Goal: Task Accomplishment & Management: Use online tool/utility

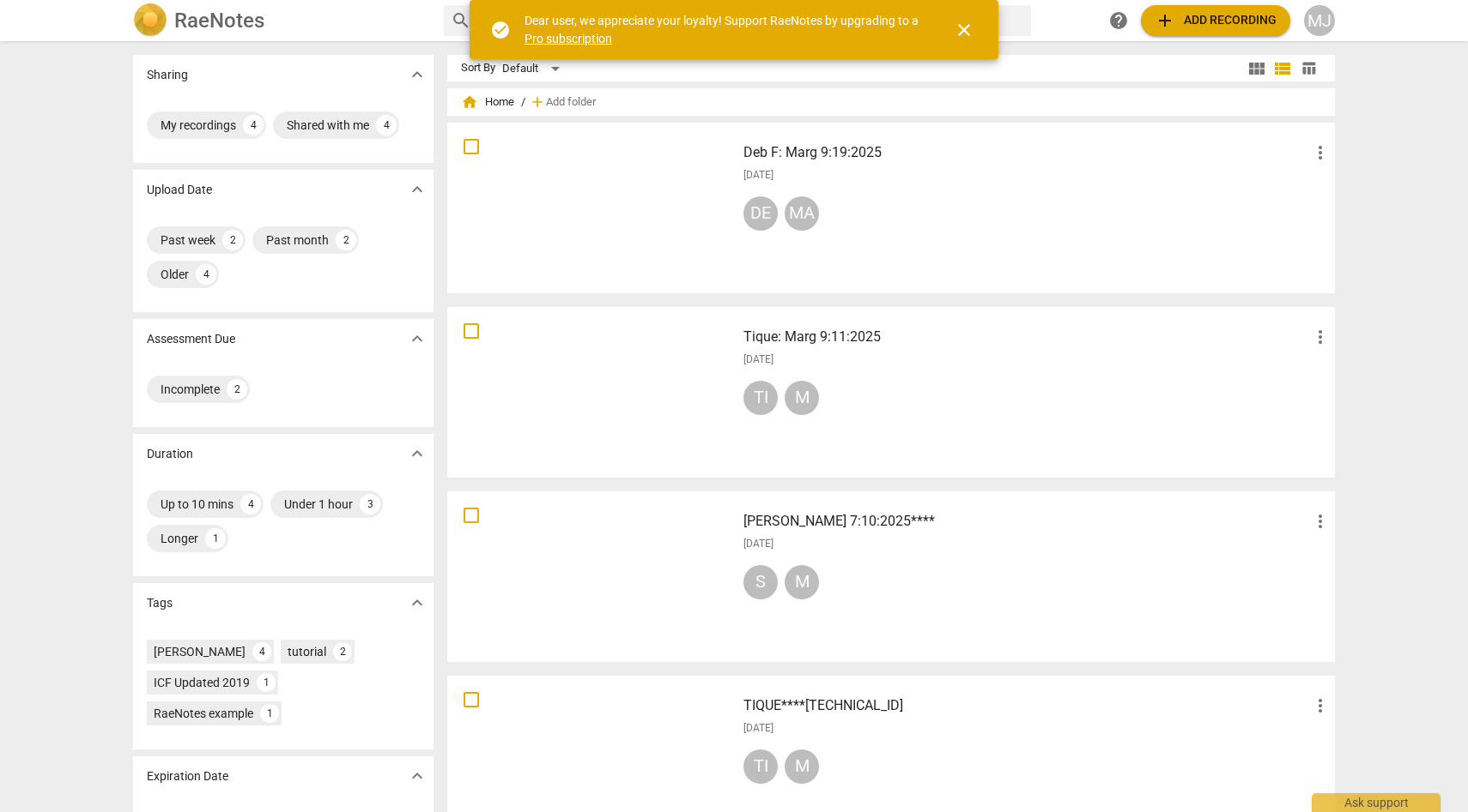
click at [802, 352] on div "Tique: Marg 9:11:2025 more_vert 2025-09-15 TI M" at bounding box center [1036, 393] width 615 height 159
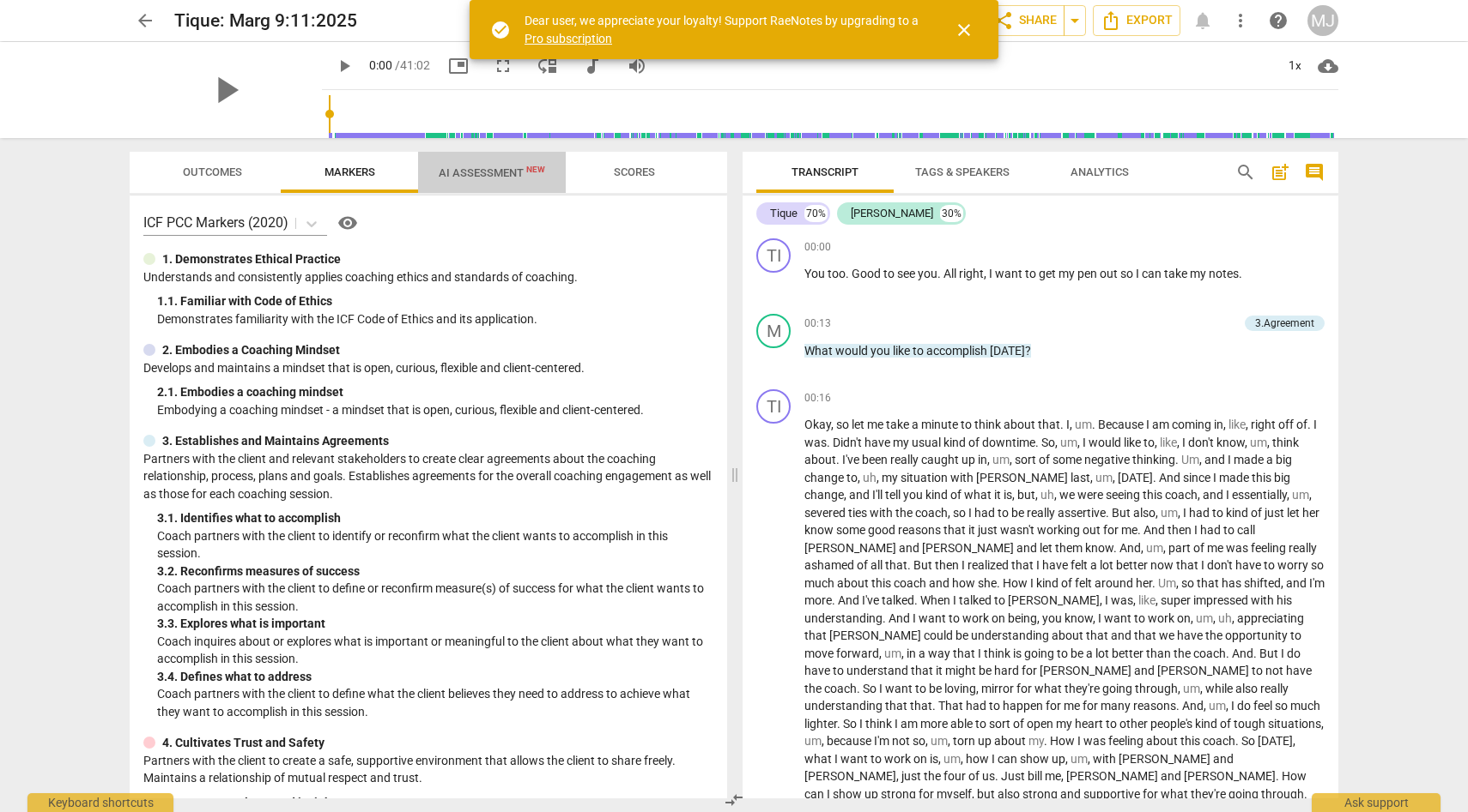
click at [499, 168] on span "AI Assessment New" at bounding box center [491, 172] width 106 height 12
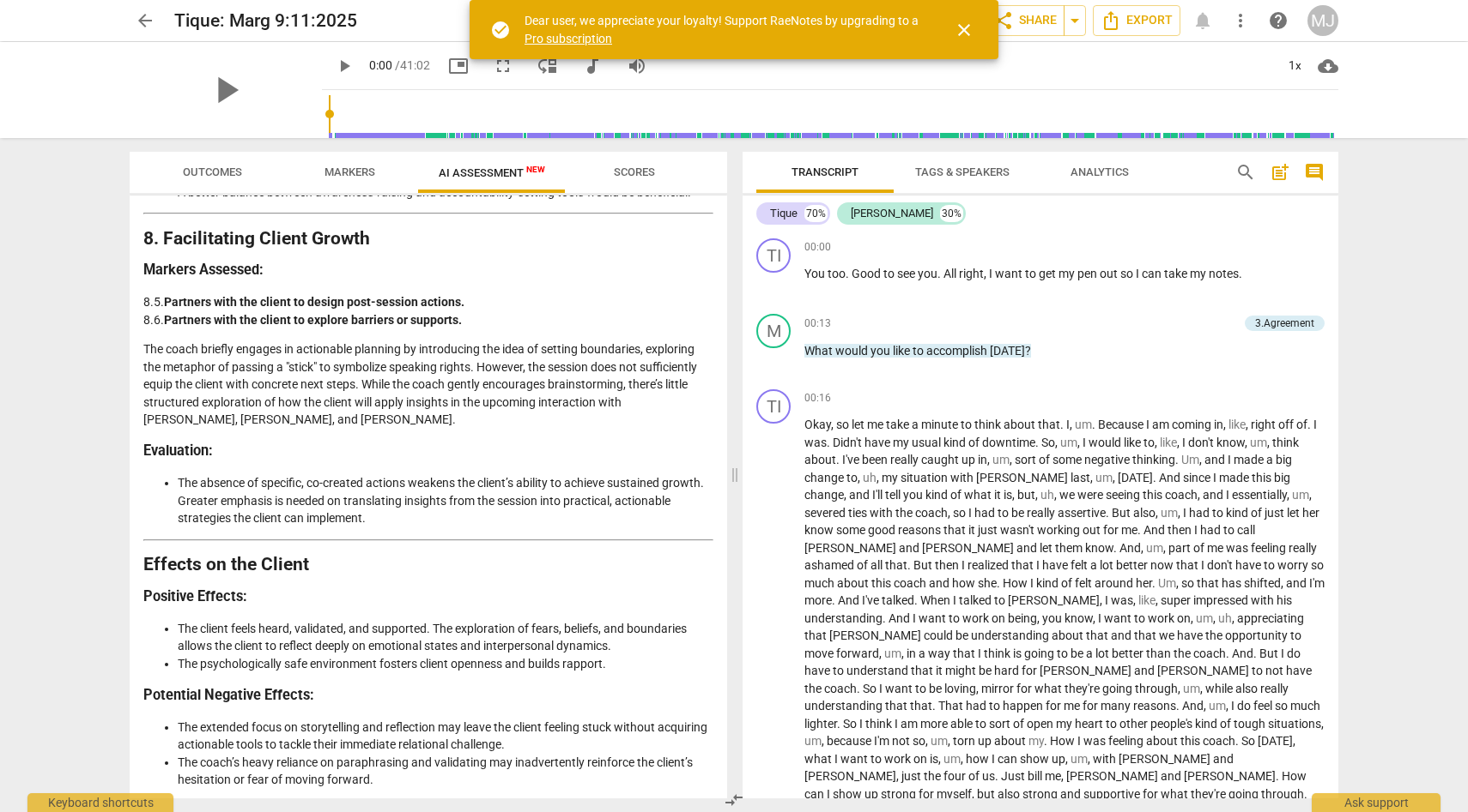
scroll to position [2899, 0]
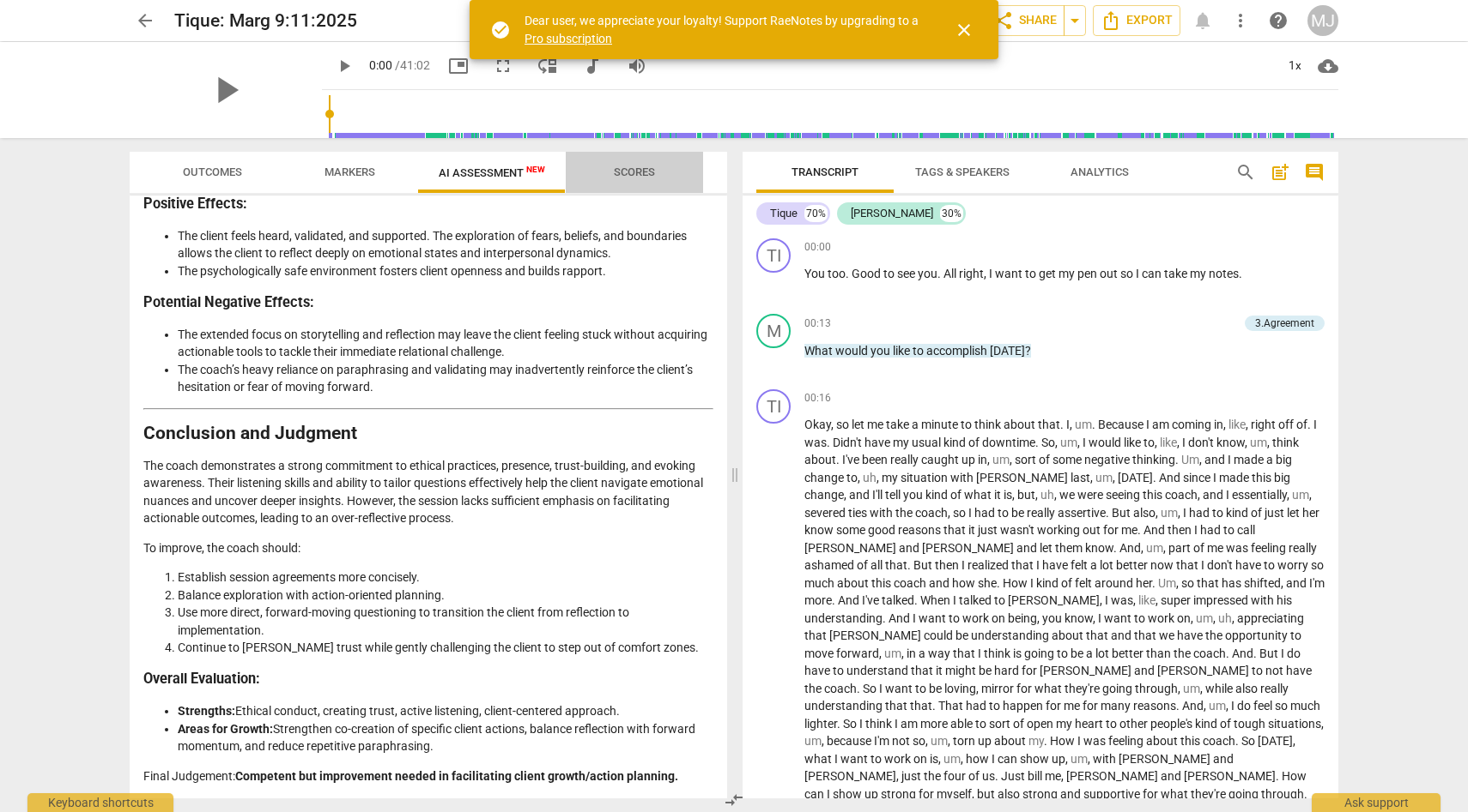
click at [641, 164] on span "Scores" at bounding box center [635, 173] width 82 height 23
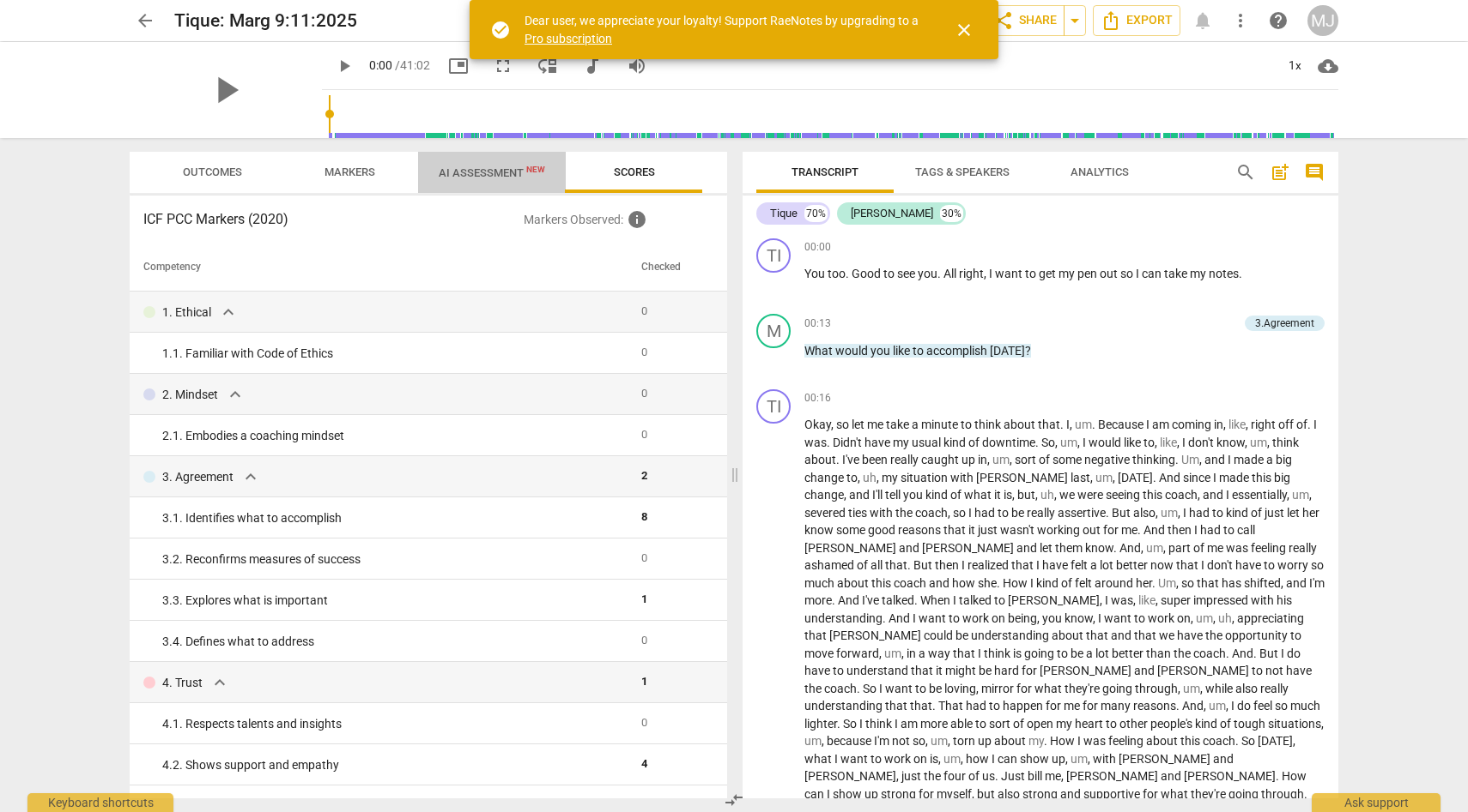
click at [510, 172] on span "AI Assessment New" at bounding box center [491, 172] width 106 height 12
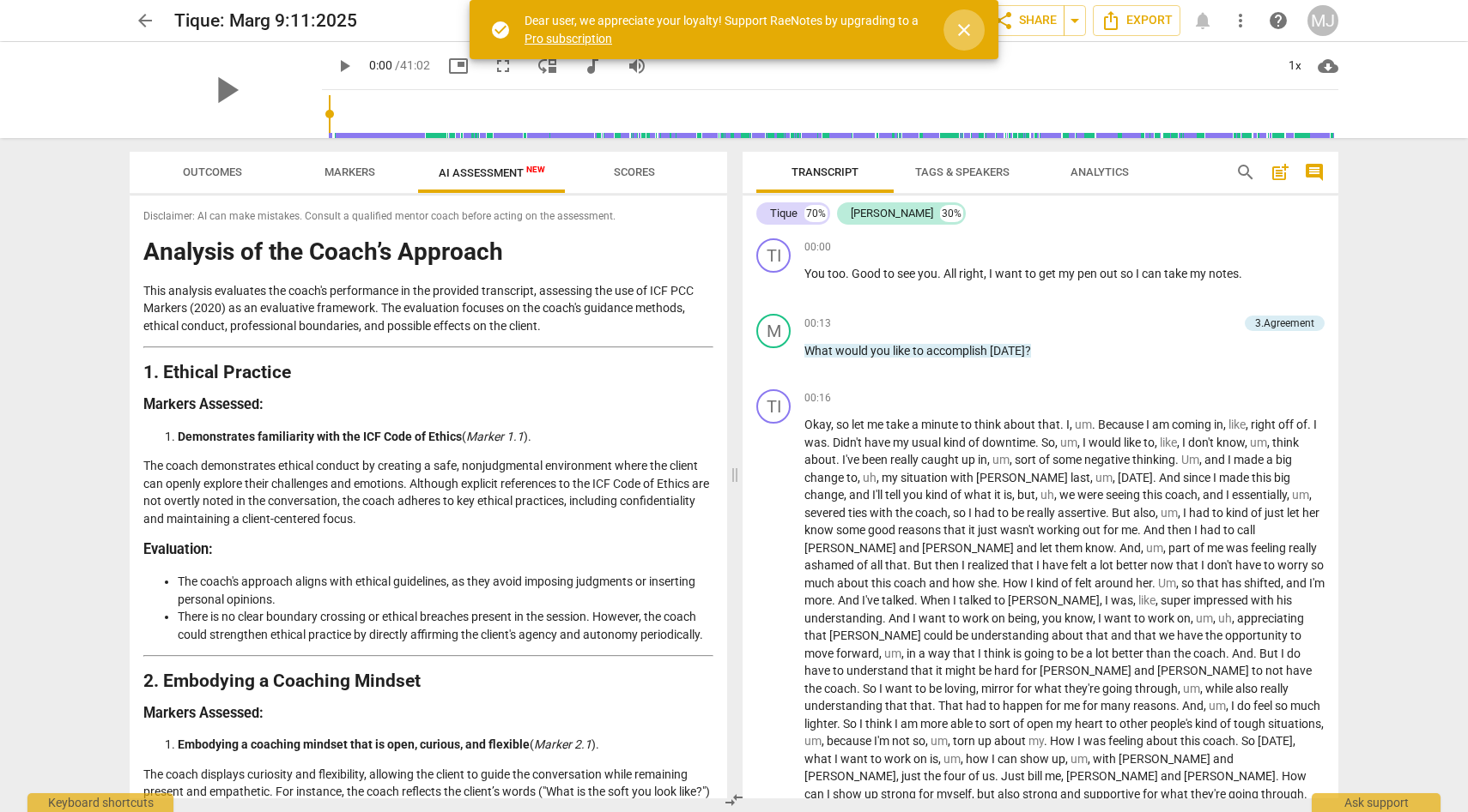
click at [964, 26] on span "close" at bounding box center [964, 31] width 21 height 21
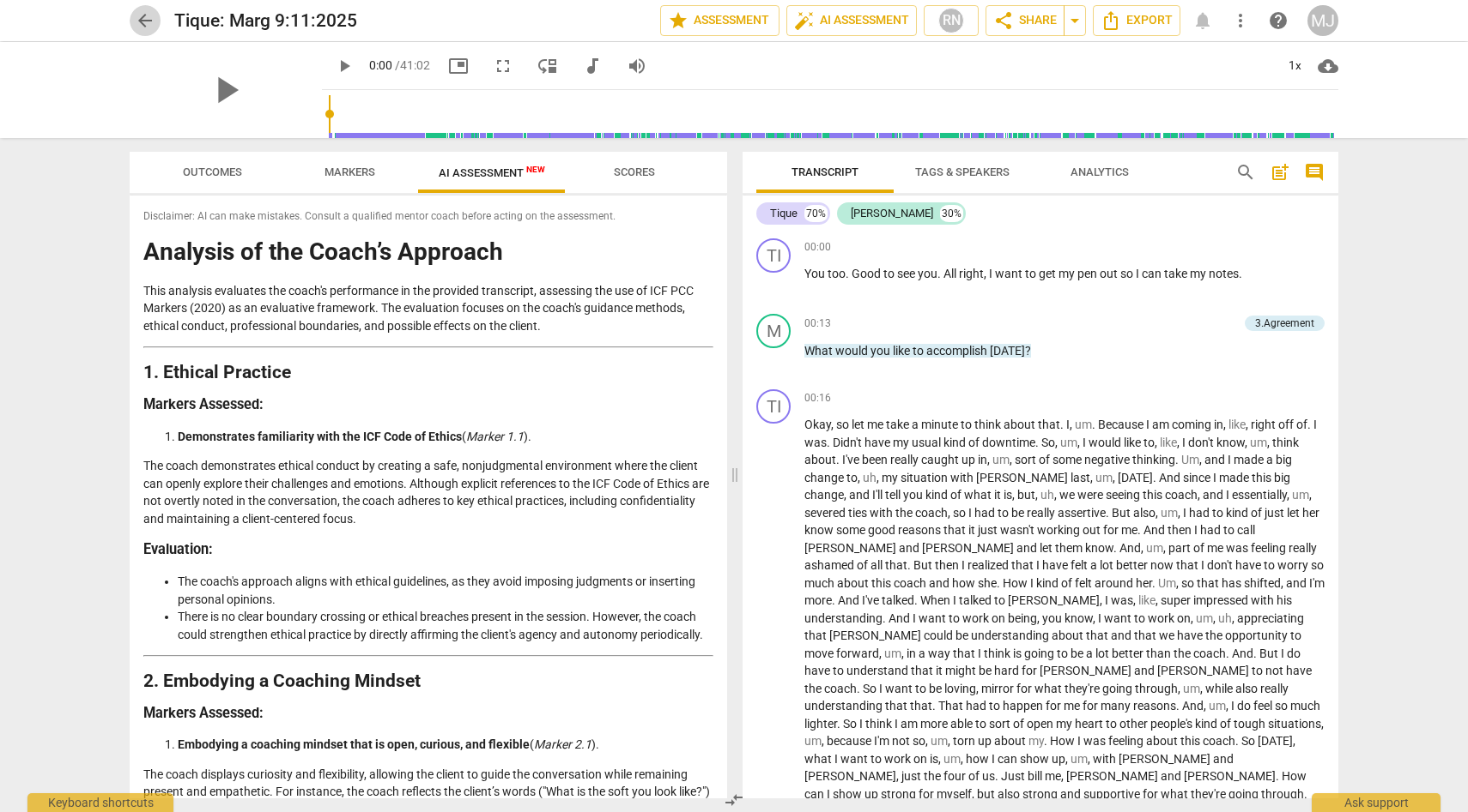
click at [140, 15] on span "arrow_back" at bounding box center [145, 21] width 21 height 21
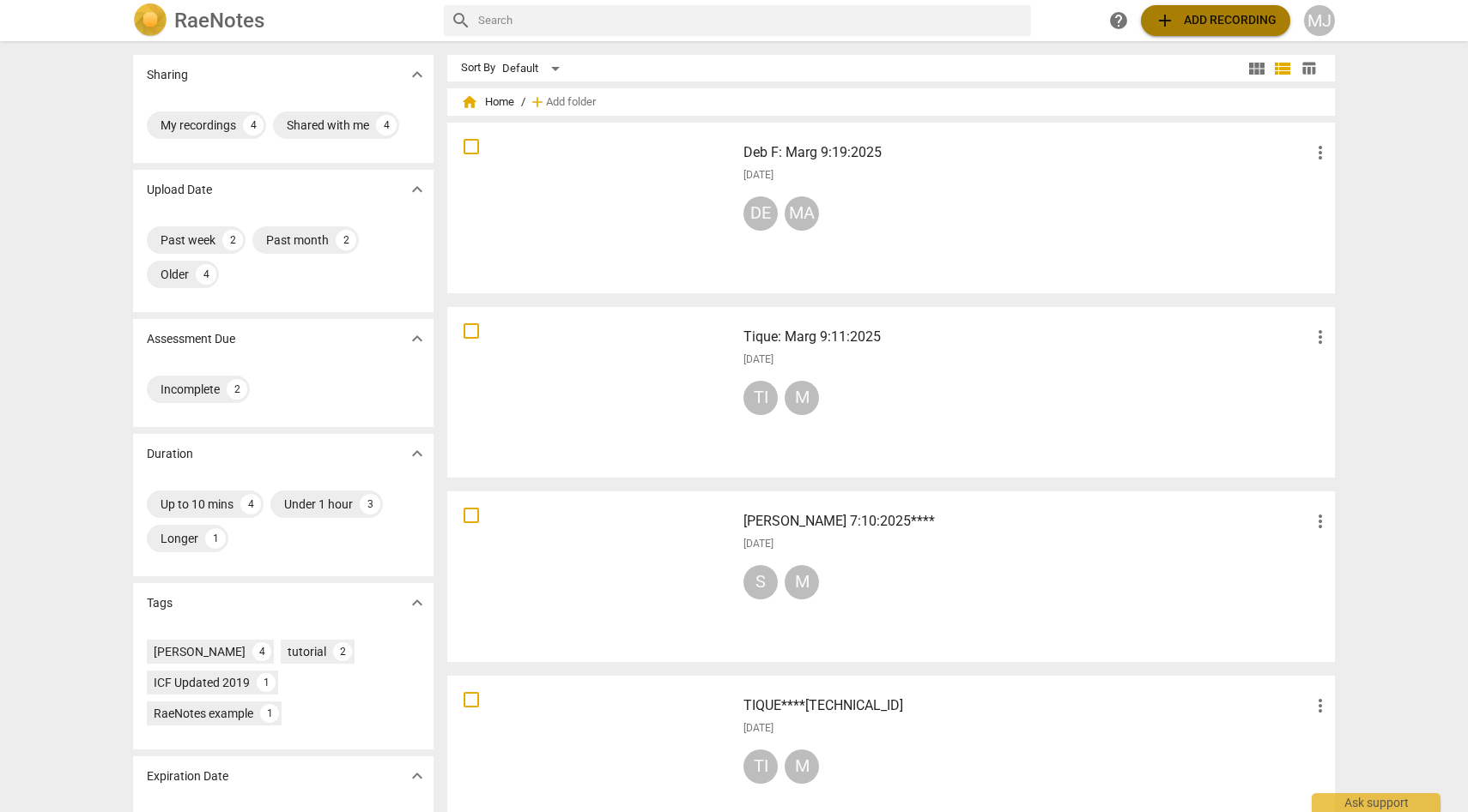
click at [1202, 22] on span "add Add recording" at bounding box center [1216, 21] width 122 height 21
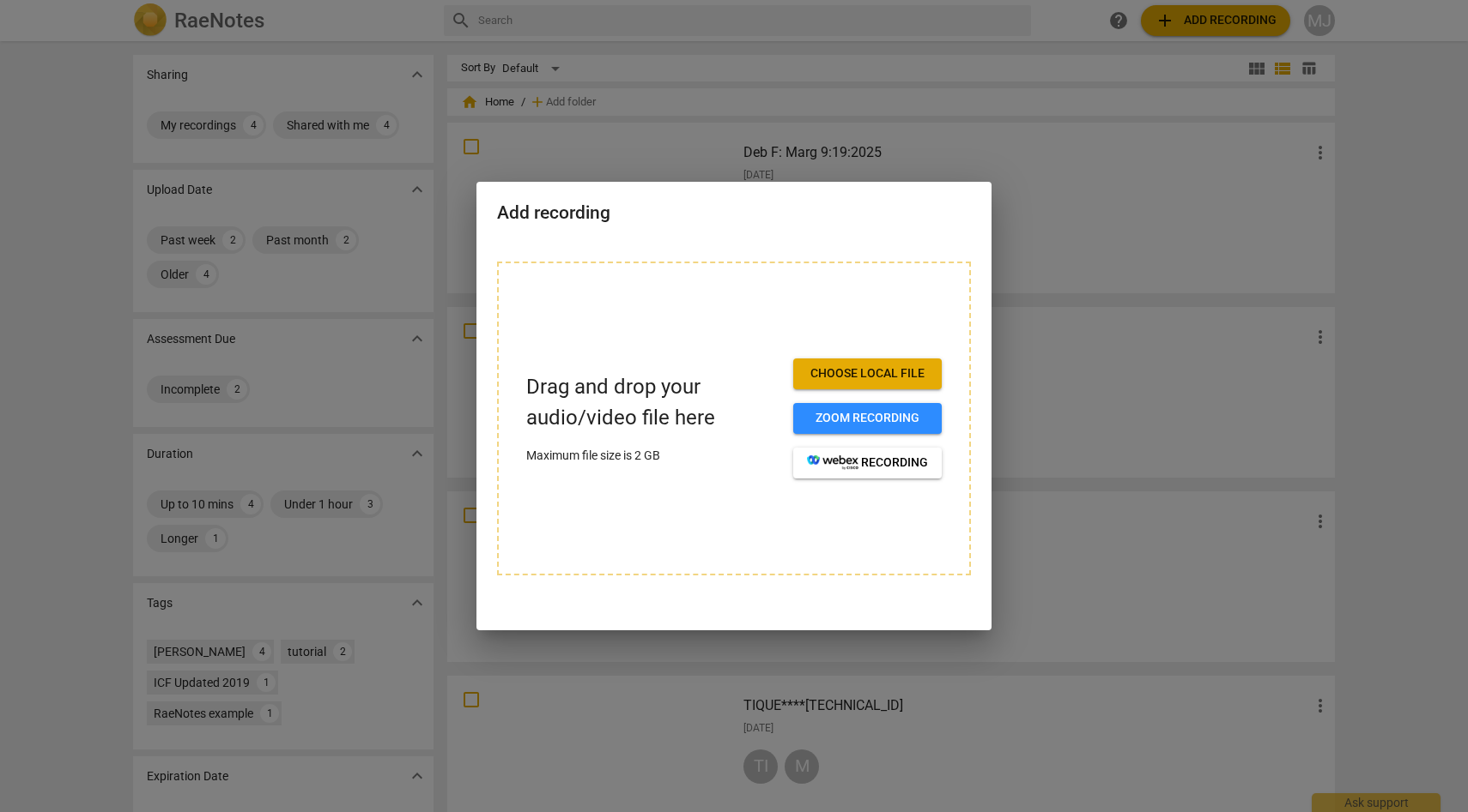
click at [846, 372] on span "Choose local file" at bounding box center [867, 374] width 121 height 17
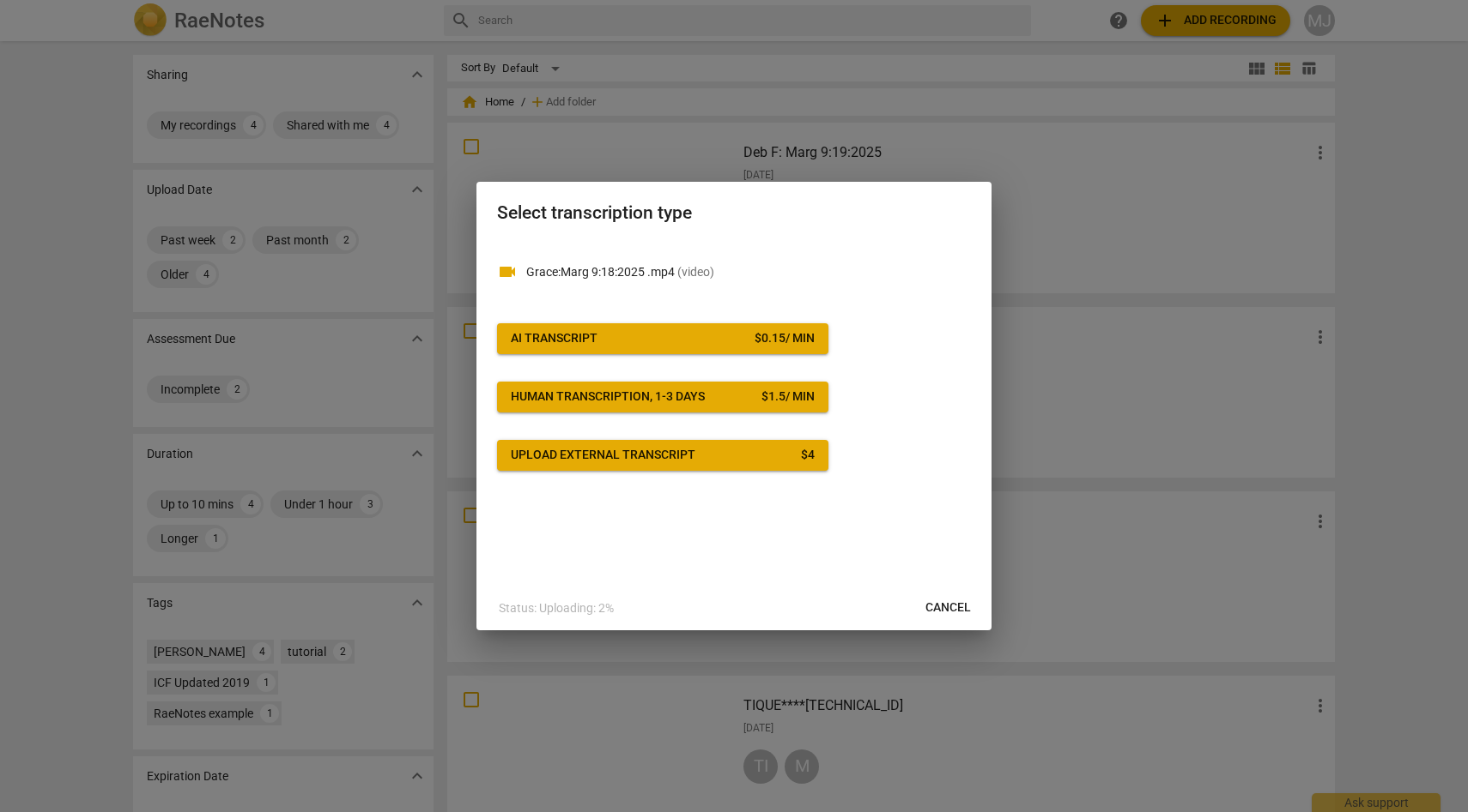
click at [754, 336] on div "$ 0.15 / min" at bounding box center [784, 339] width 60 height 17
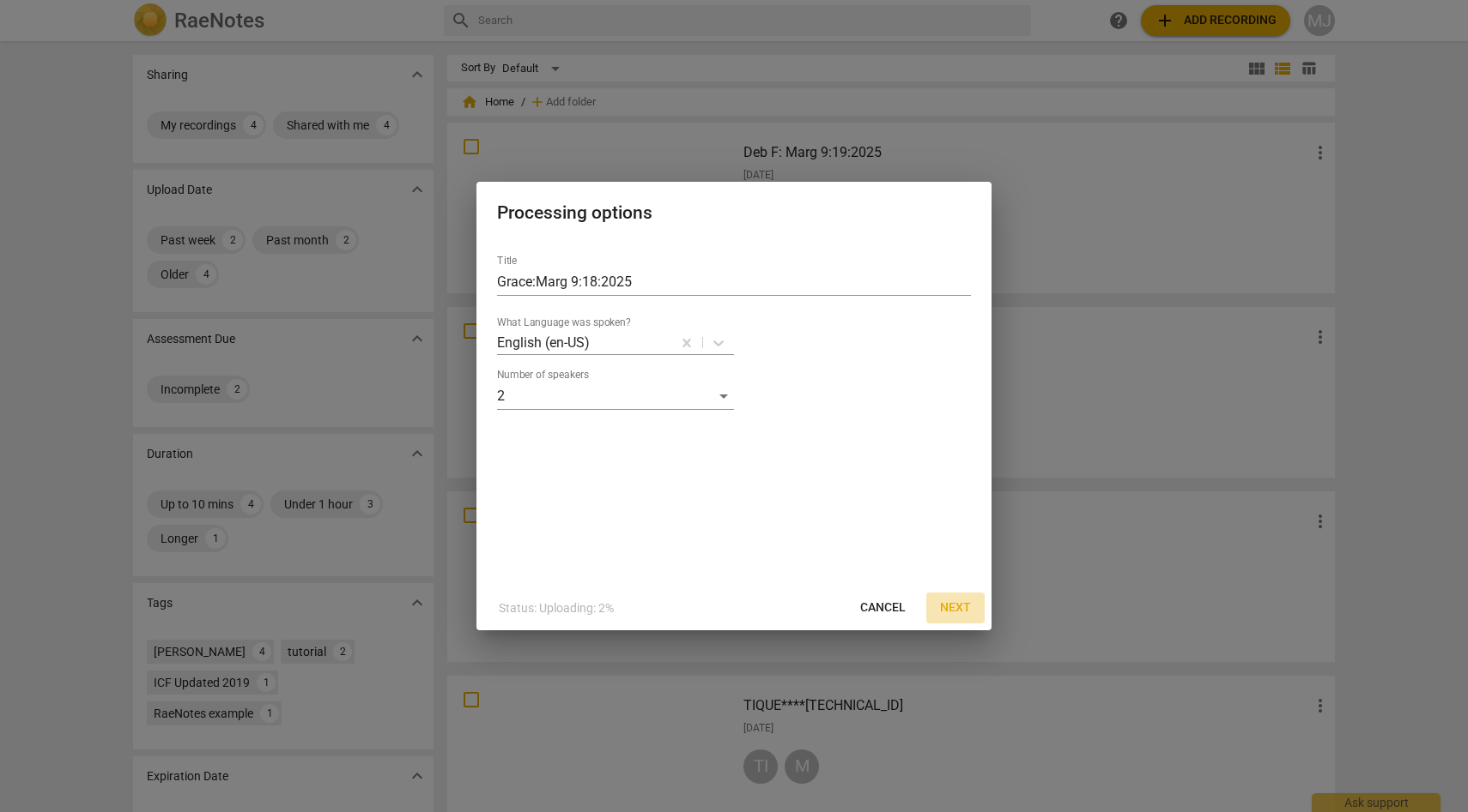
click at [957, 606] on span "Next" at bounding box center [955, 609] width 31 height 17
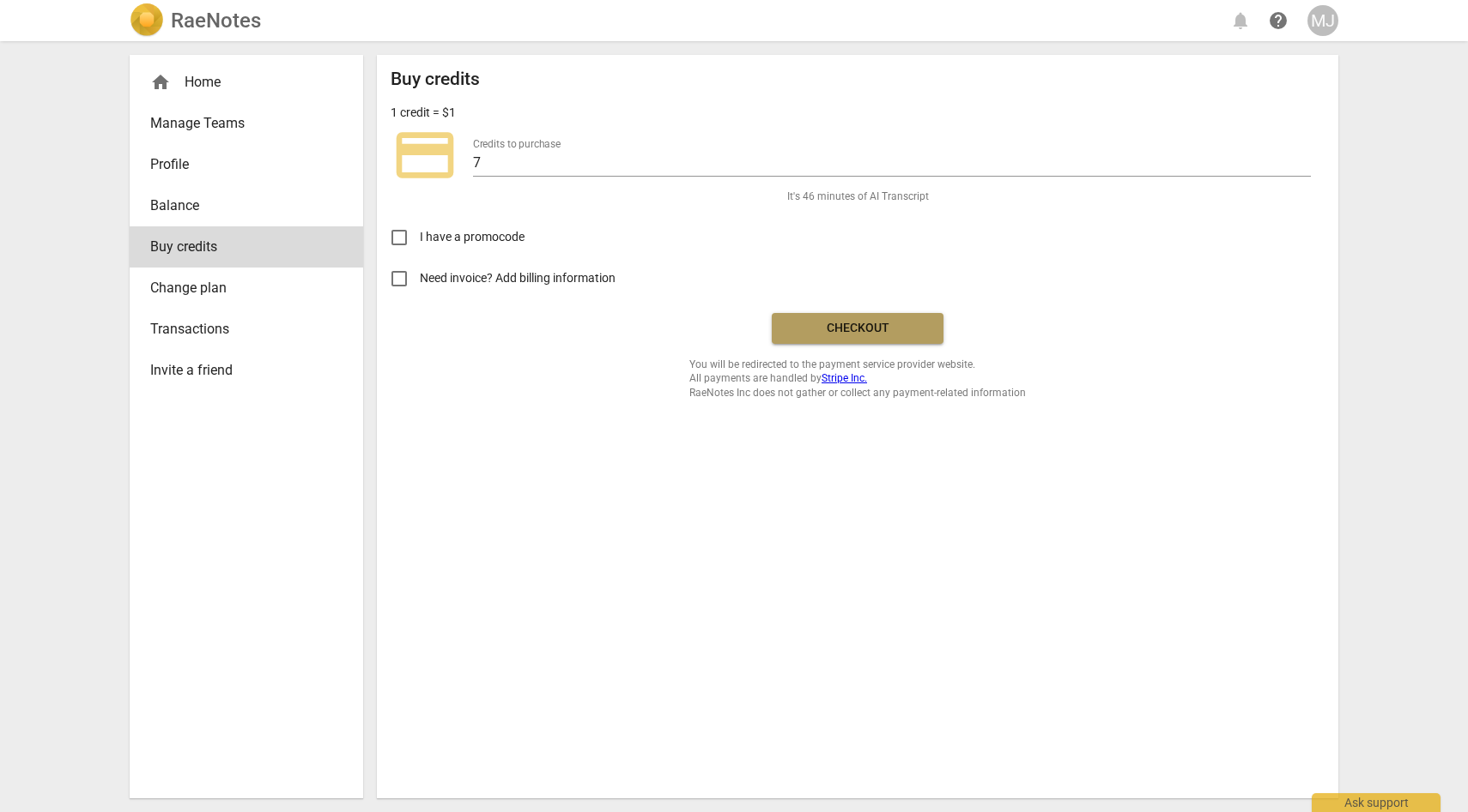
click at [828, 331] on span "Checkout" at bounding box center [857, 329] width 144 height 17
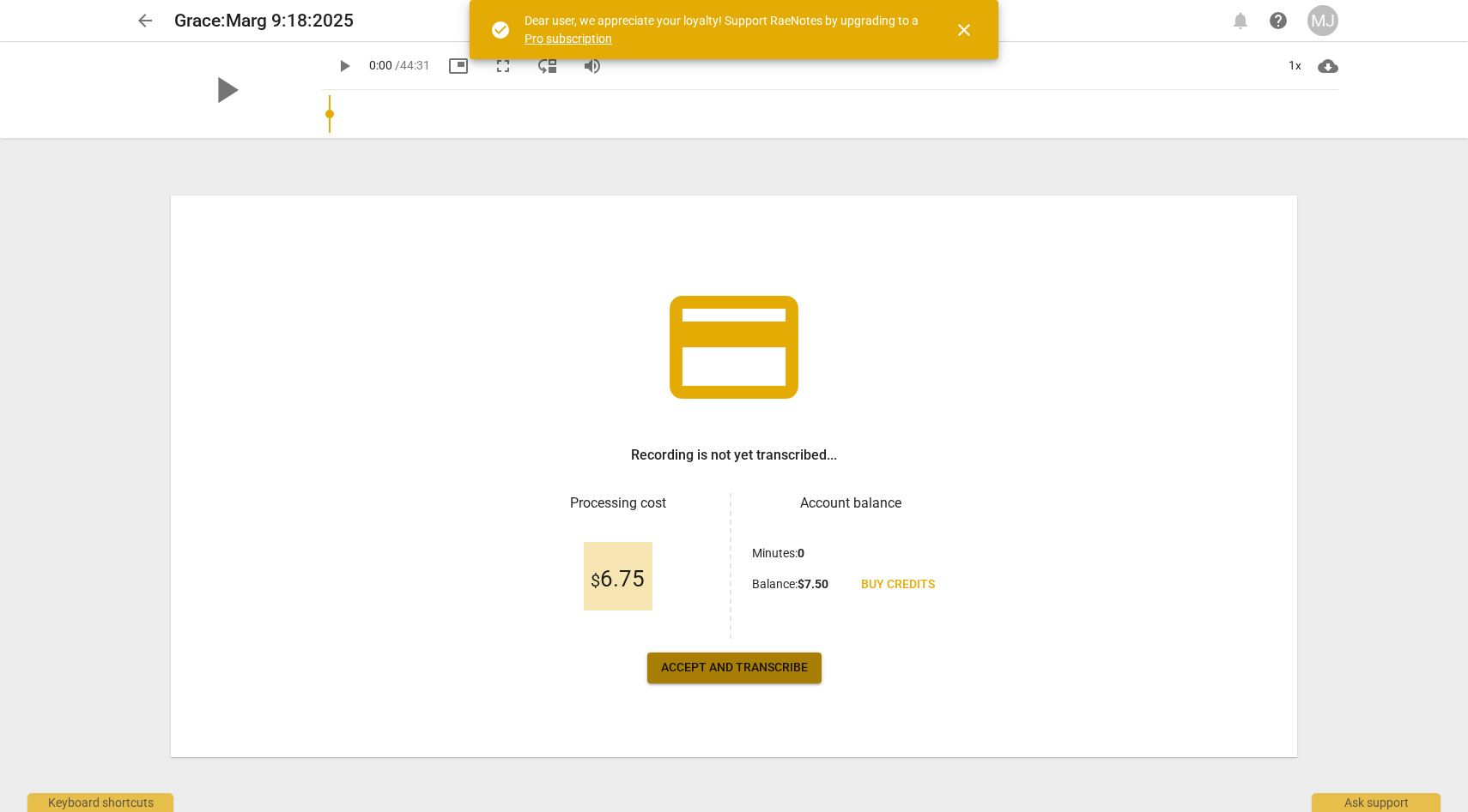
click at [786, 664] on span "Accept and transcribe" at bounding box center [734, 669] width 147 height 17
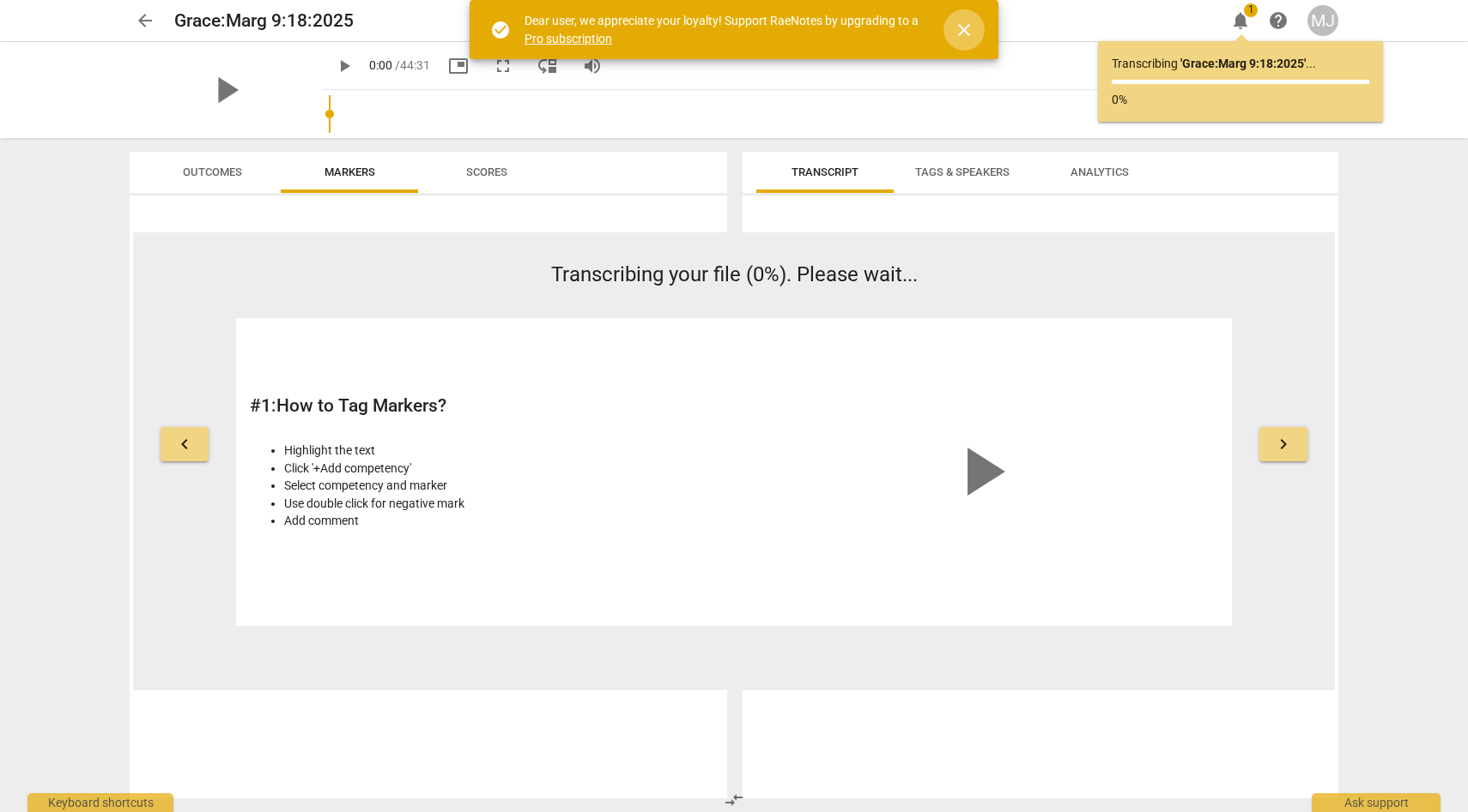
click at [962, 29] on span "close" at bounding box center [964, 31] width 21 height 21
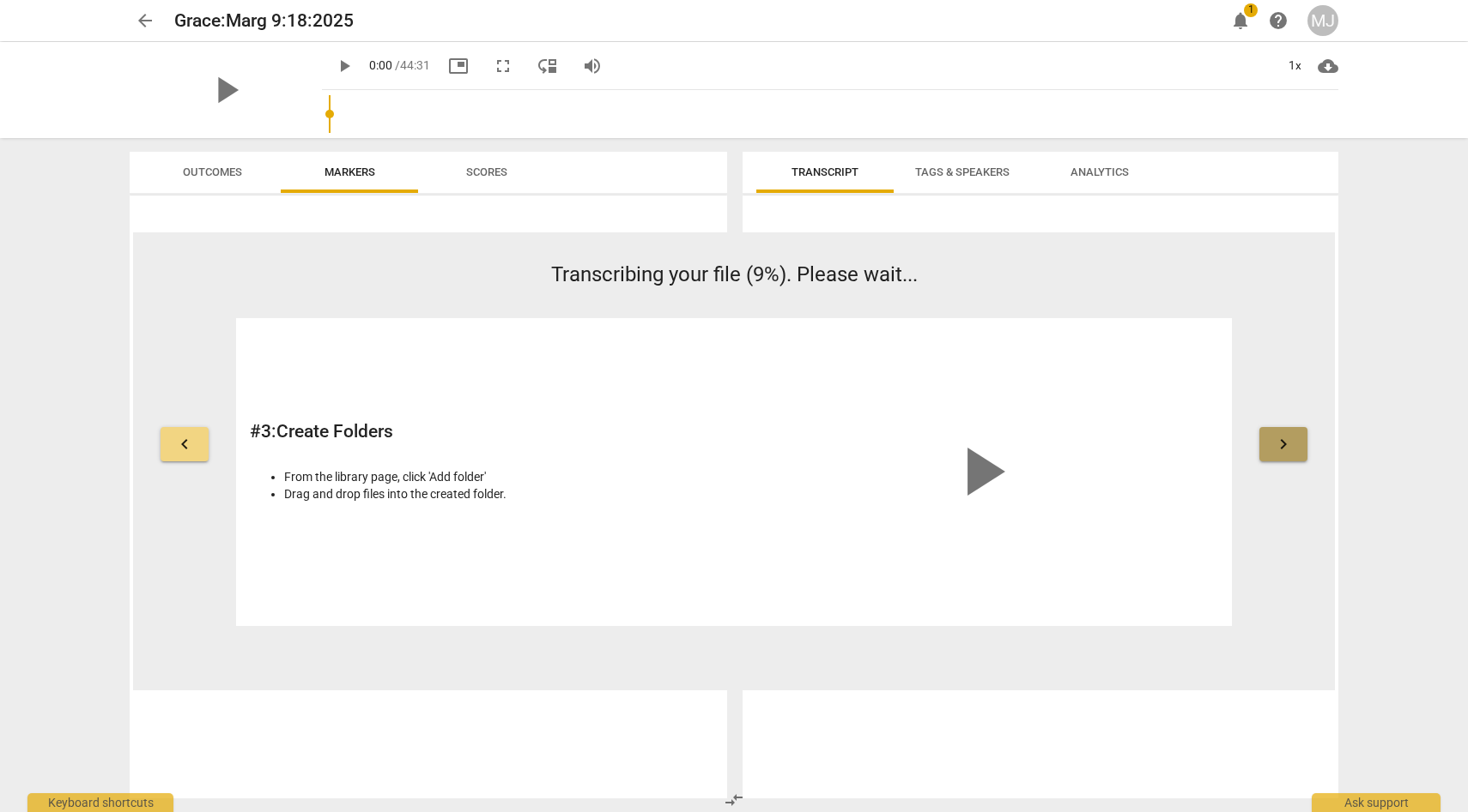
click at [1282, 444] on span "keyboard_arrow_right" at bounding box center [1284, 444] width 21 height 21
click at [1284, 440] on span "keyboard_arrow_right" at bounding box center [1284, 444] width 21 height 21
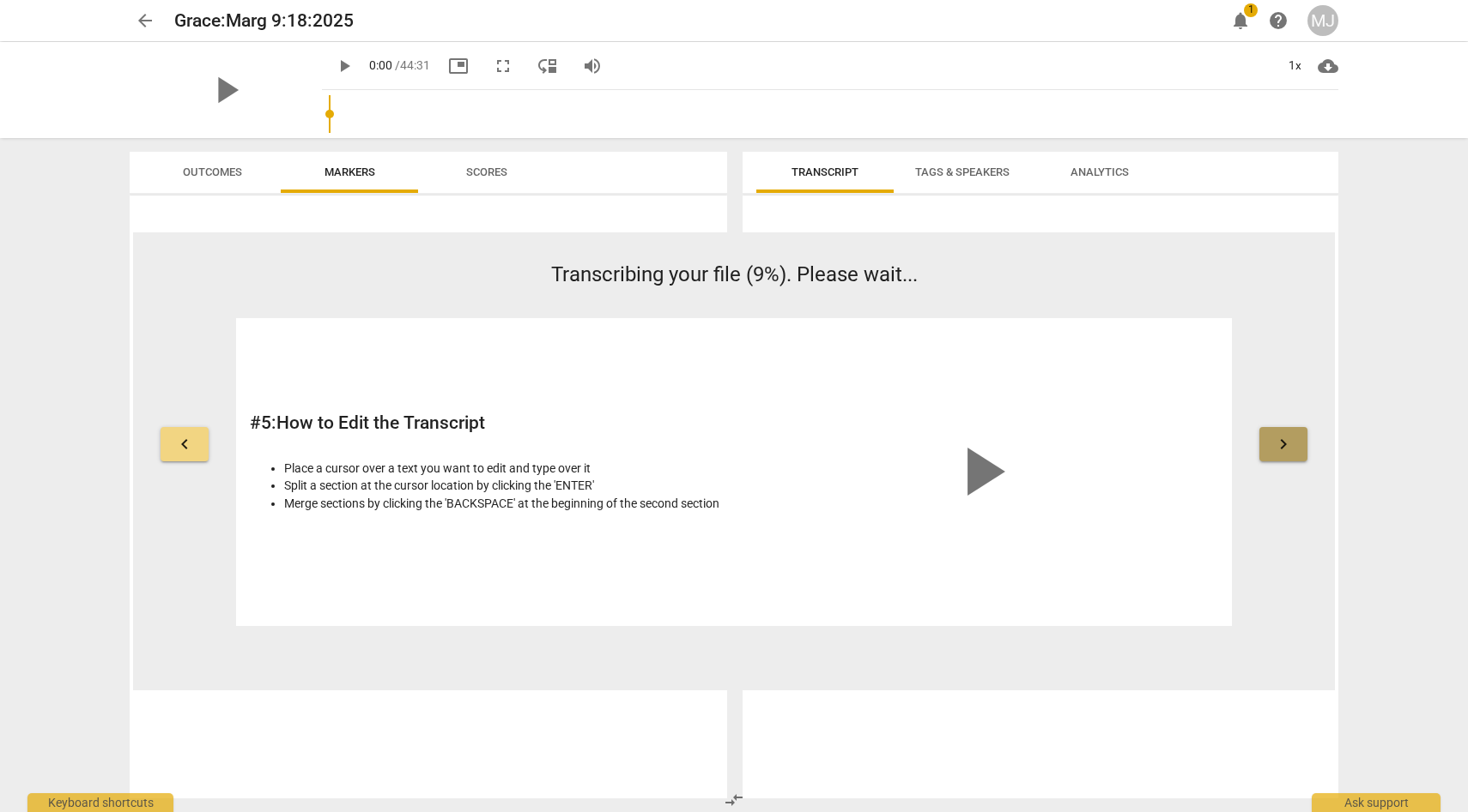
click at [1284, 440] on span "keyboard_arrow_right" at bounding box center [1284, 444] width 21 height 21
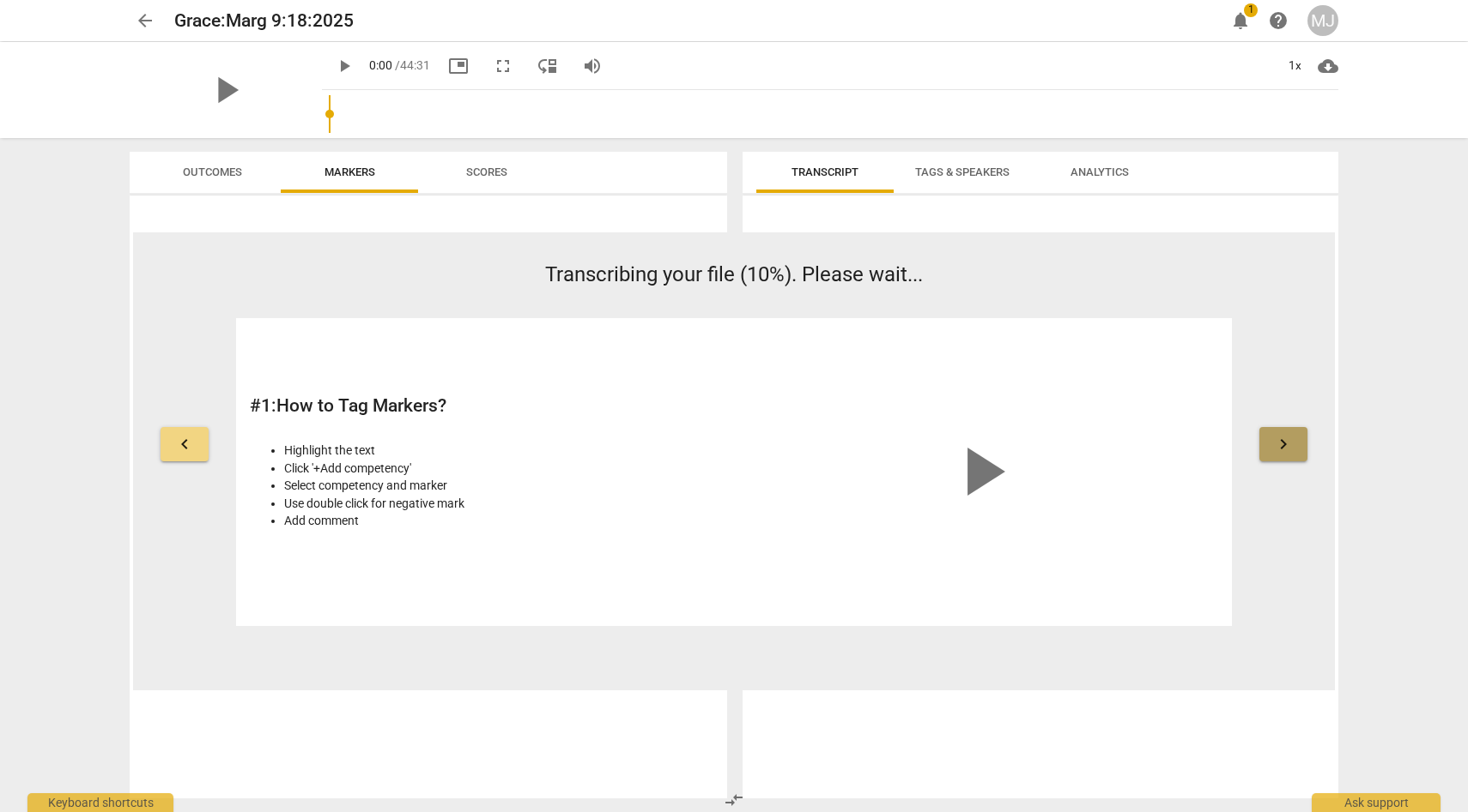
click at [1284, 440] on span "keyboard_arrow_right" at bounding box center [1284, 444] width 21 height 21
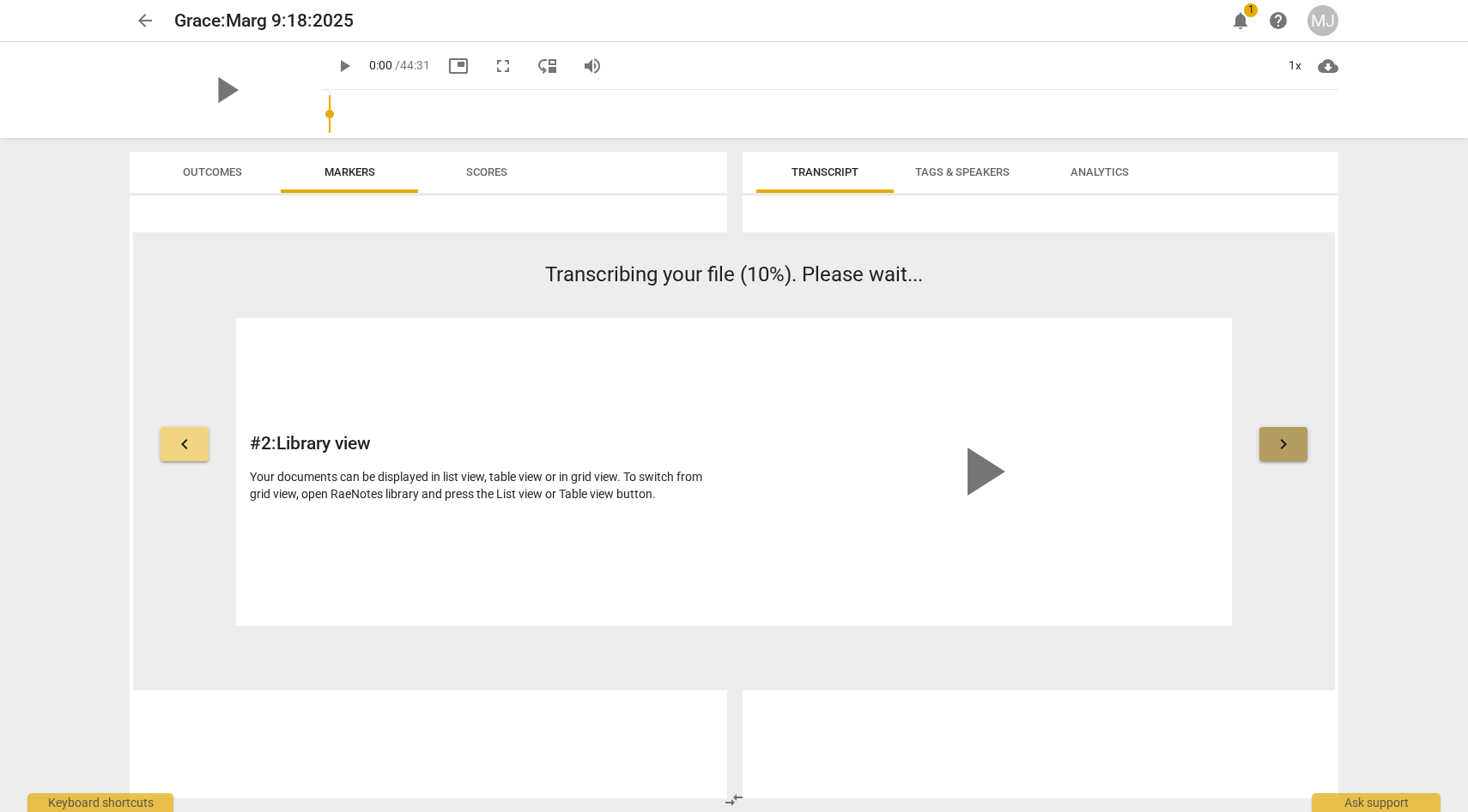
click at [1284, 440] on span "keyboard_arrow_right" at bounding box center [1284, 444] width 21 height 21
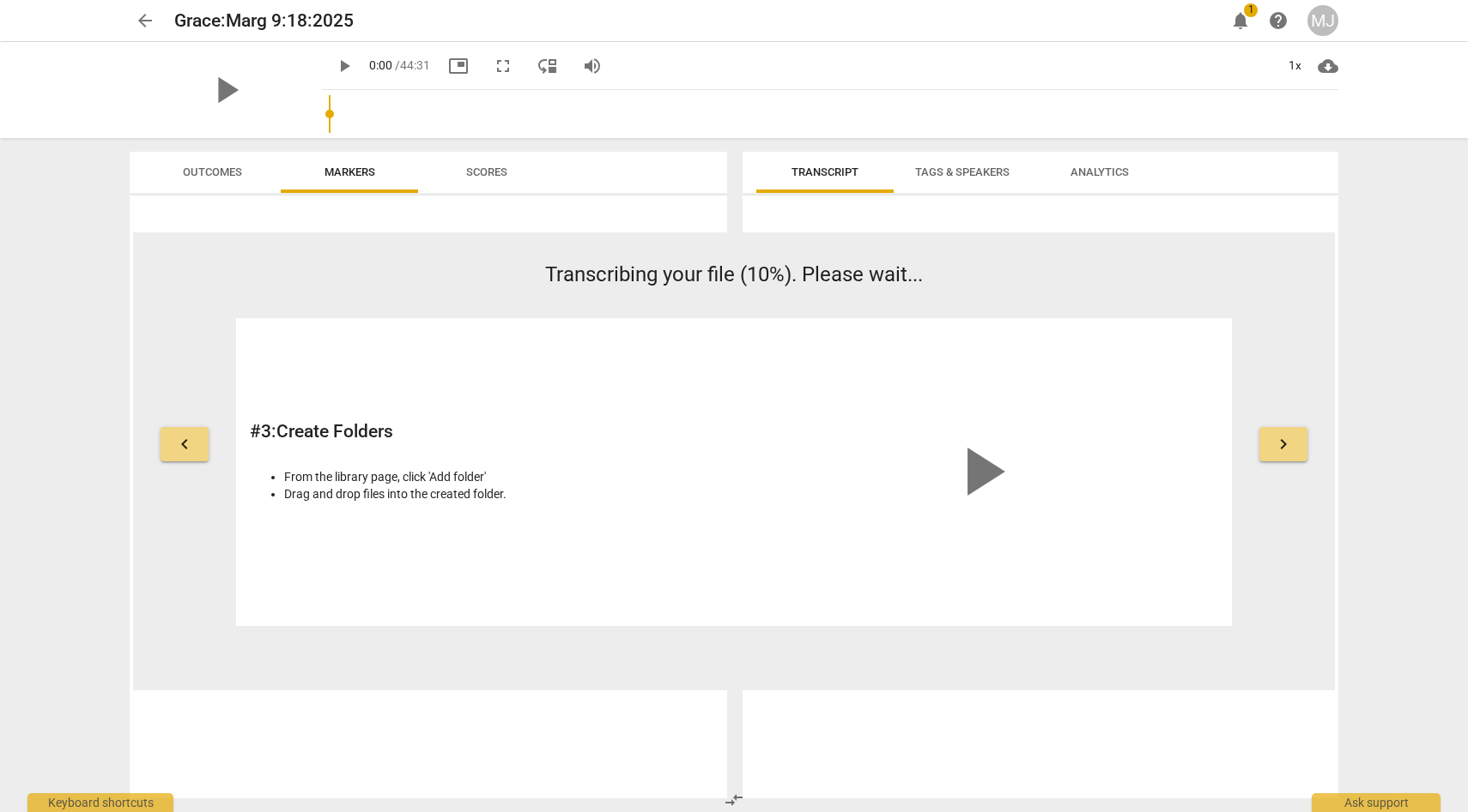
click at [1284, 440] on span "keyboard_arrow_right" at bounding box center [1284, 444] width 21 height 21
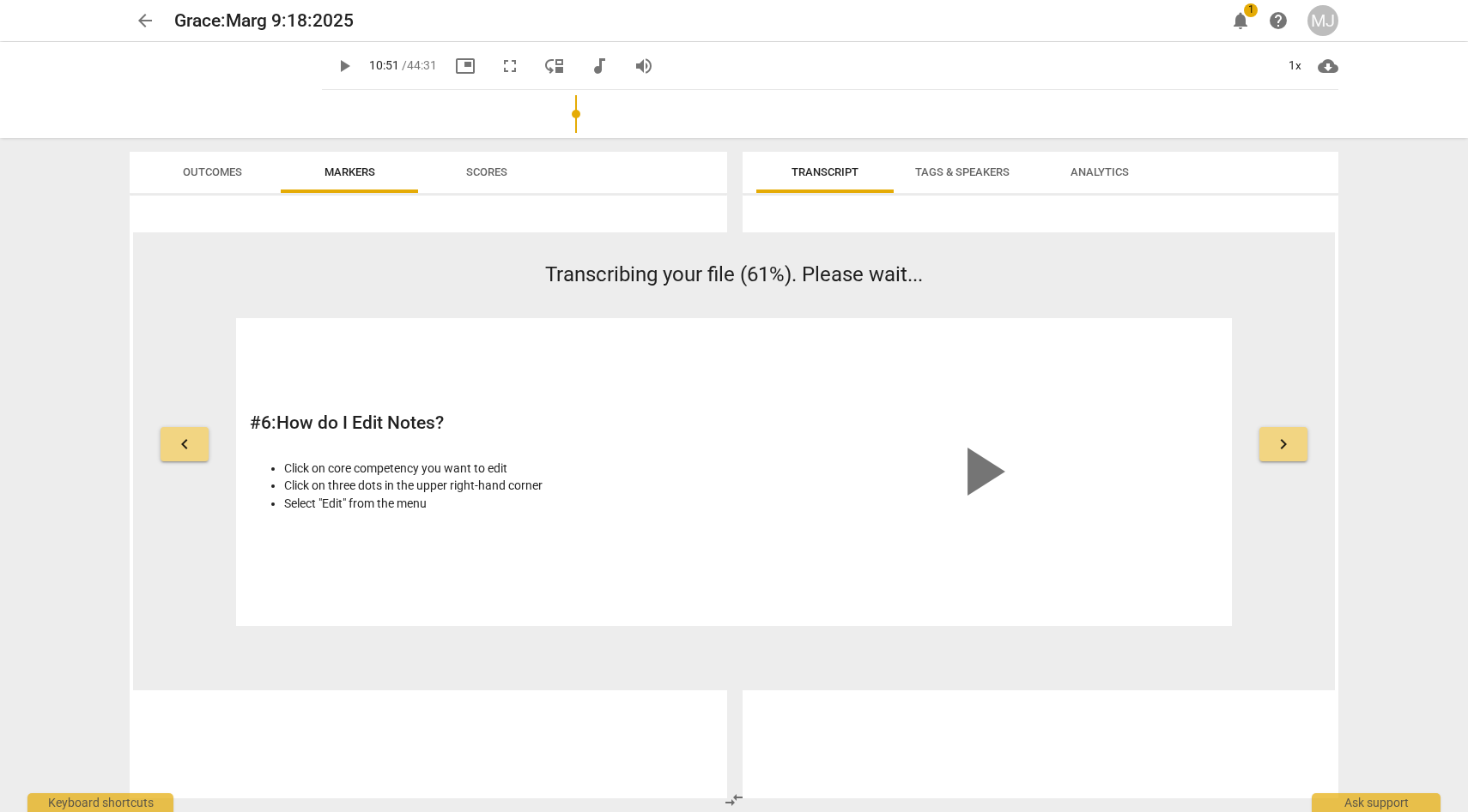
click at [559, 110] on input "range" at bounding box center [833, 114] width 1009 height 54
click at [652, 109] on input "range" at bounding box center [833, 114] width 1009 height 54
click at [777, 109] on input "range" at bounding box center [833, 114] width 1009 height 54
click at [1041, 118] on input "range" at bounding box center [833, 114] width 1009 height 54
click at [1198, 110] on input "range" at bounding box center [833, 114] width 1009 height 54
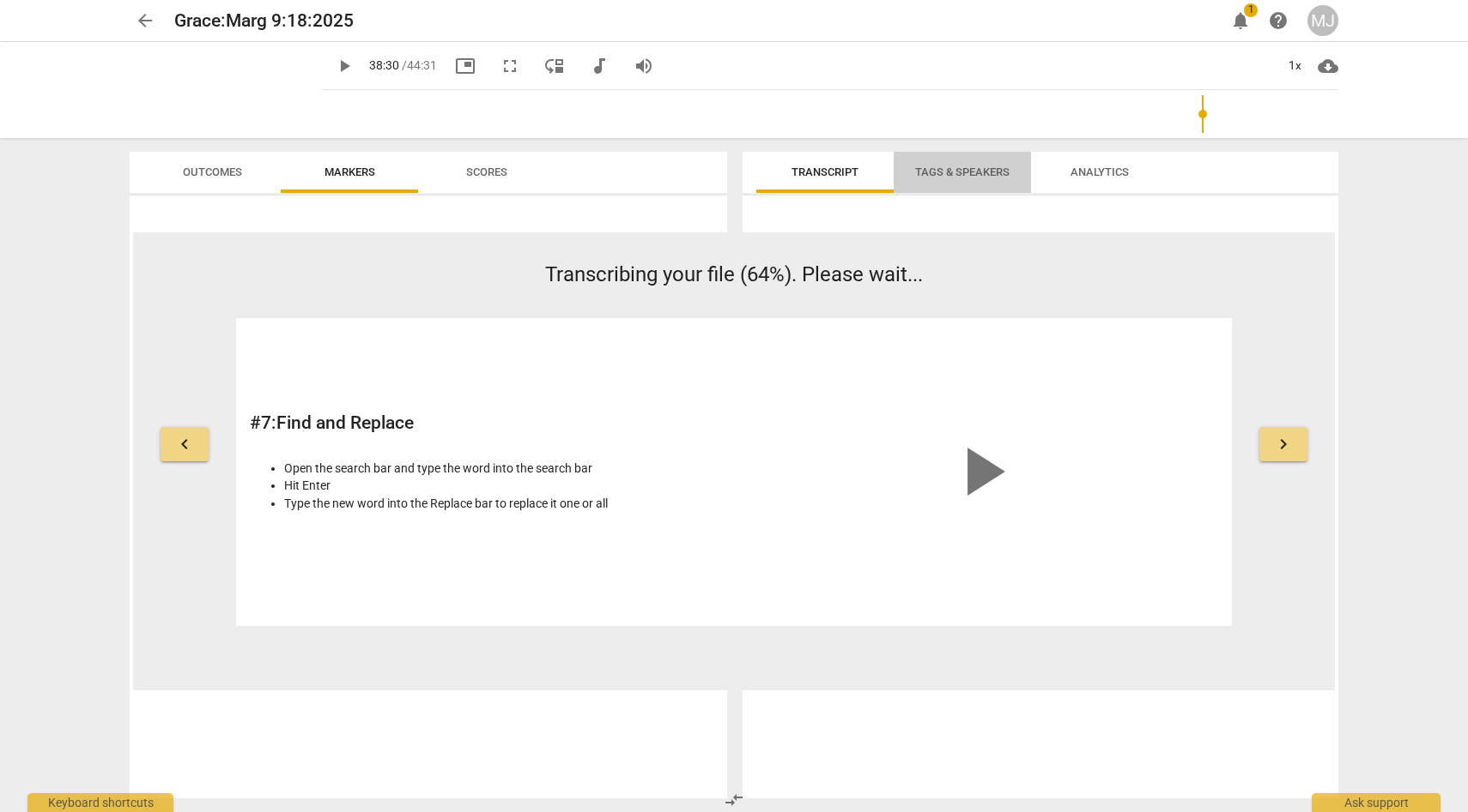
click at [966, 169] on span "Tags & Speakers" at bounding box center [961, 171] width 95 height 12
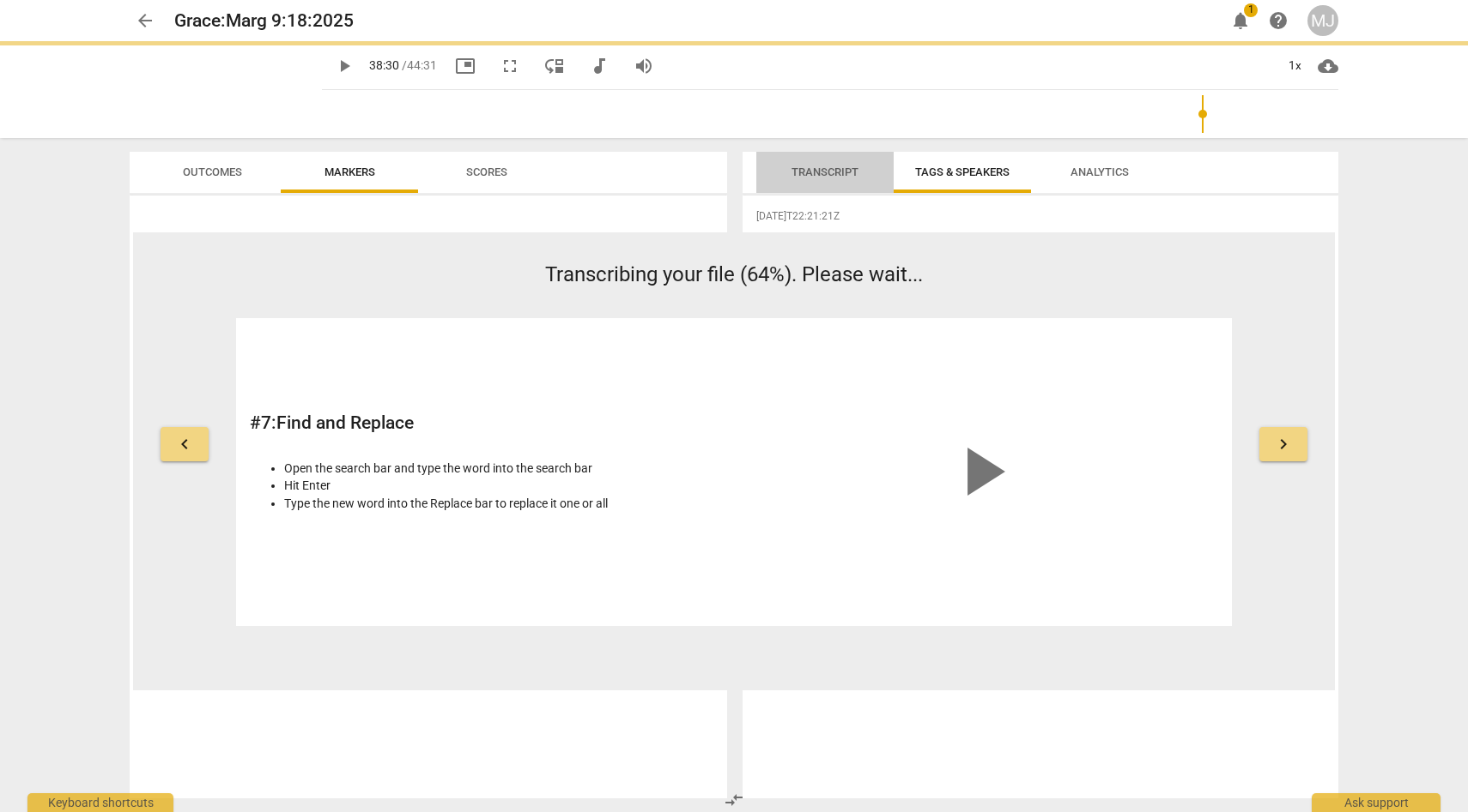
click at [847, 166] on span "Transcript" at bounding box center [825, 171] width 67 height 12
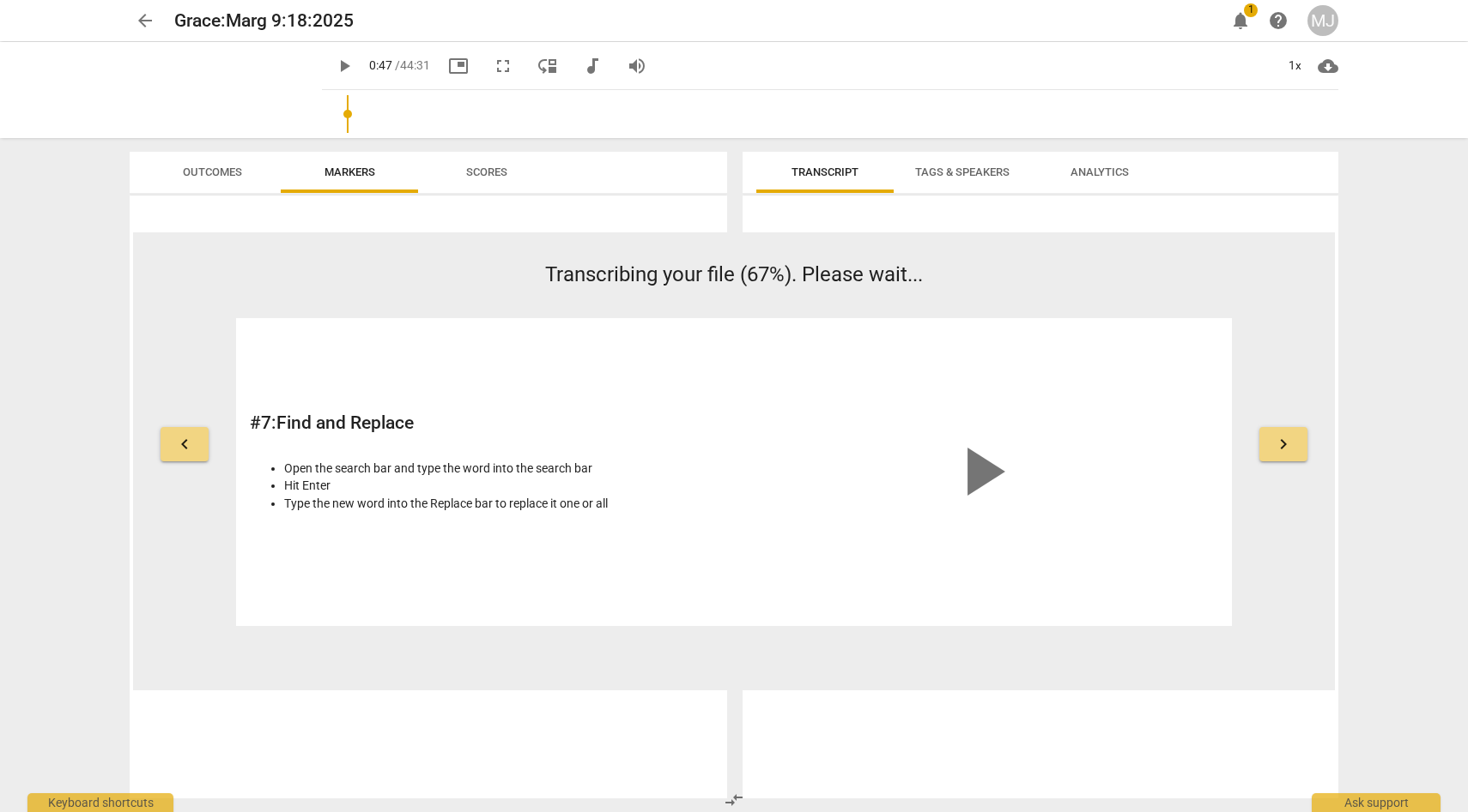
drag, startPoint x: 1199, startPoint y: 108, endPoint x: 327, endPoint y: 143, distance: 872.7
type input "48"
click at [329, 141] on input "range" at bounding box center [833, 114] width 1009 height 54
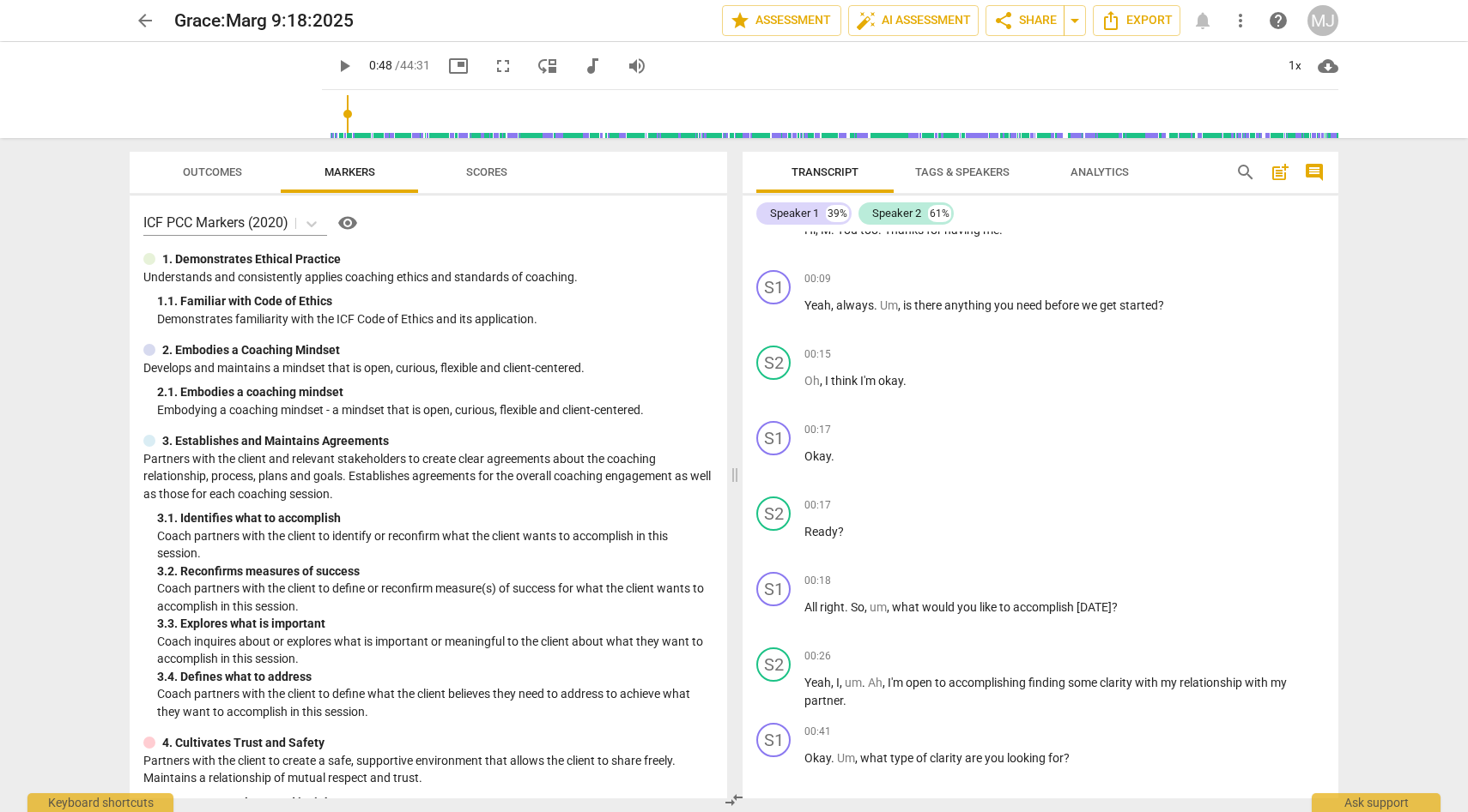
scroll to position [118, 0]
click at [499, 167] on span "Scores" at bounding box center [486, 171] width 41 height 12
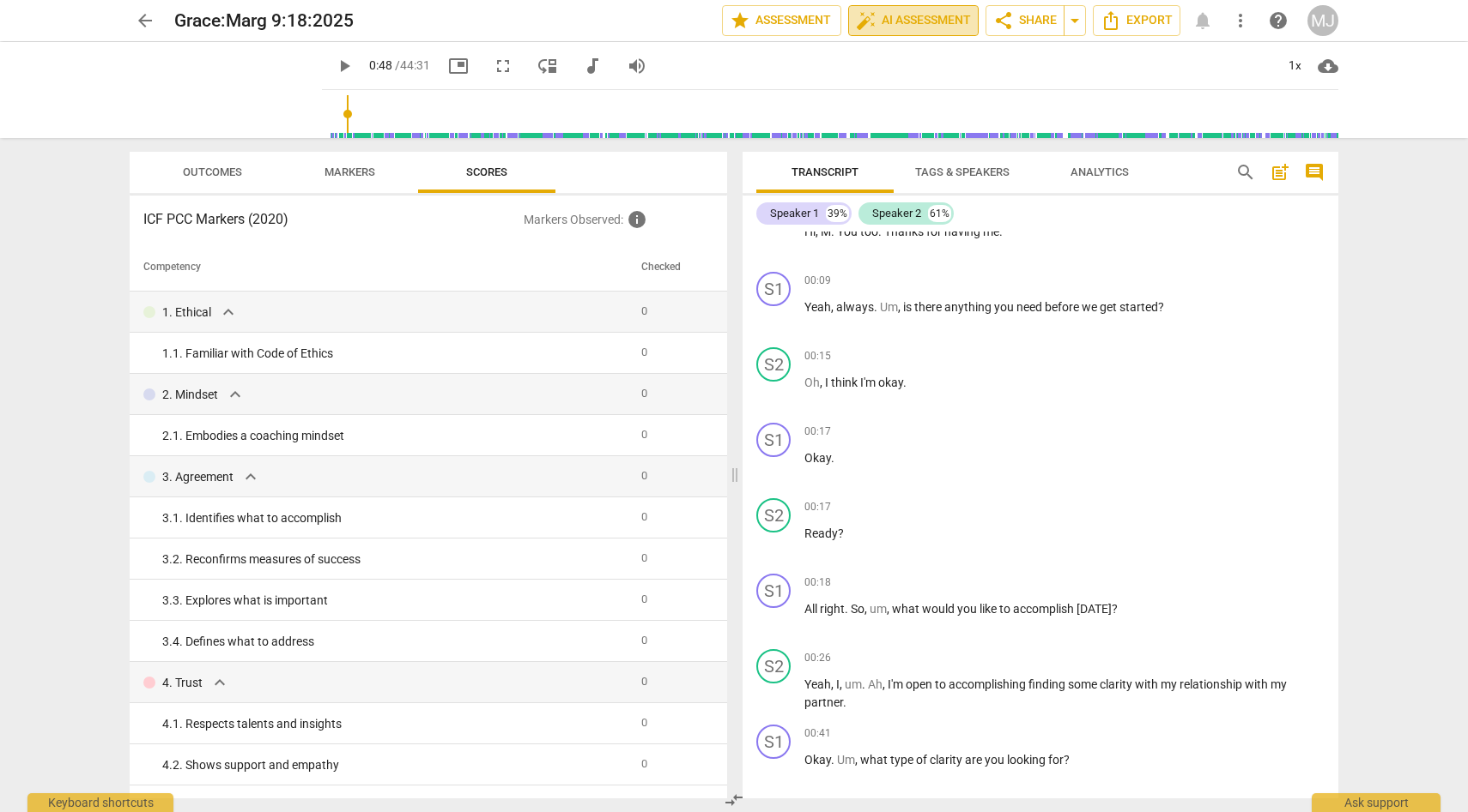
click at [947, 18] on span "auto_fix_high AI Assessment" at bounding box center [913, 21] width 115 height 21
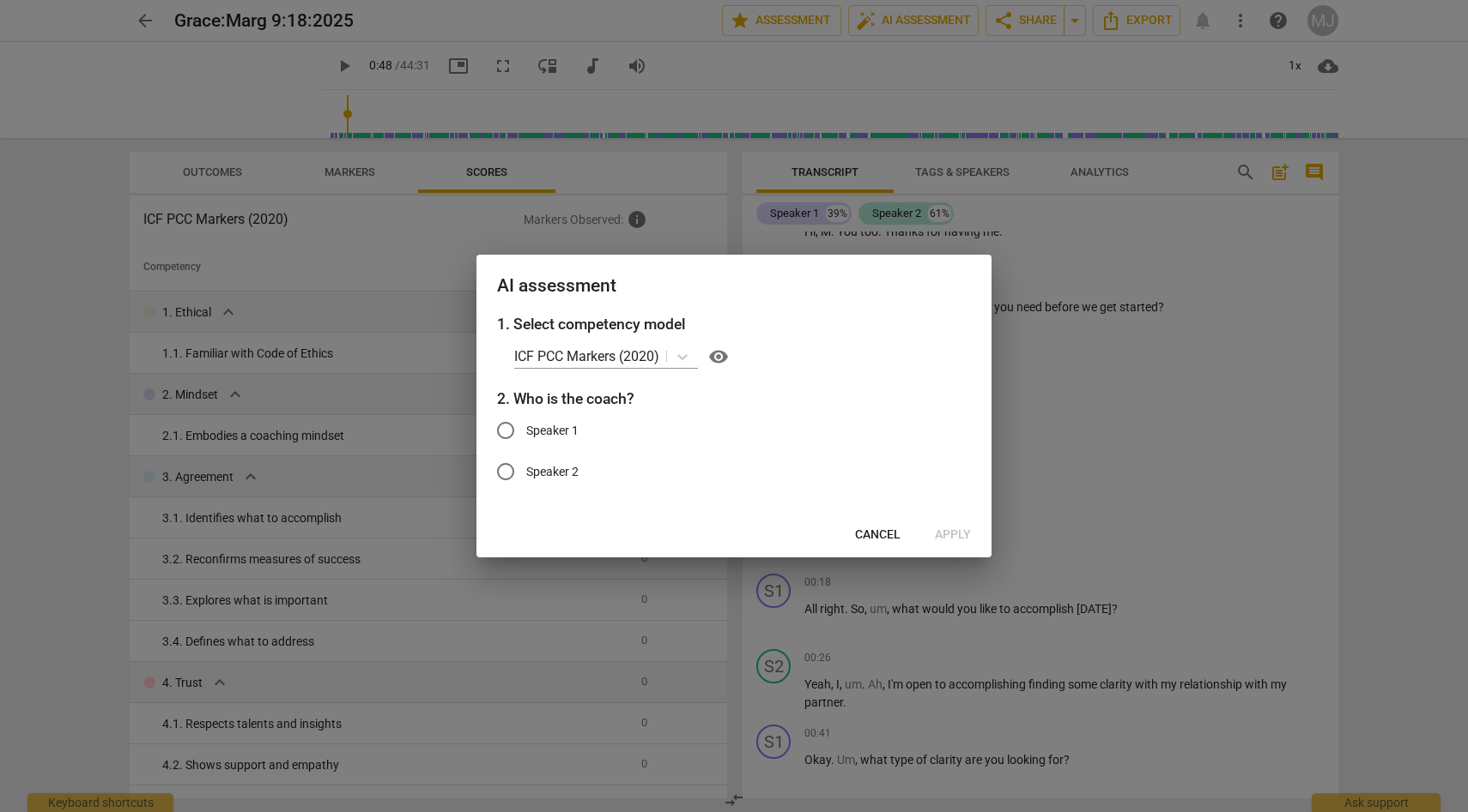
click at [1129, 354] on div at bounding box center [734, 406] width 1468 height 812
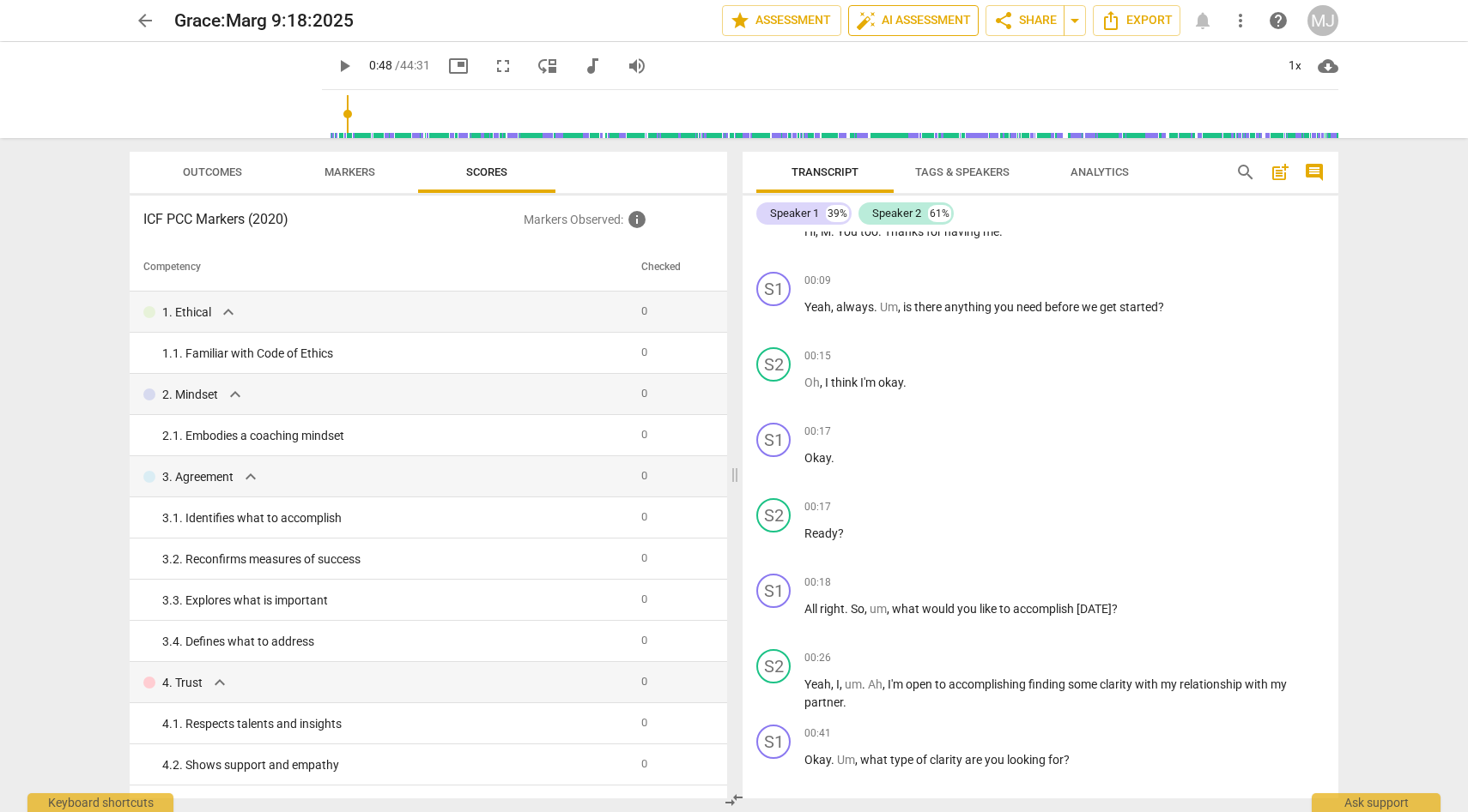
click at [890, 15] on span "auto_fix_high AI Assessment" at bounding box center [913, 21] width 115 height 21
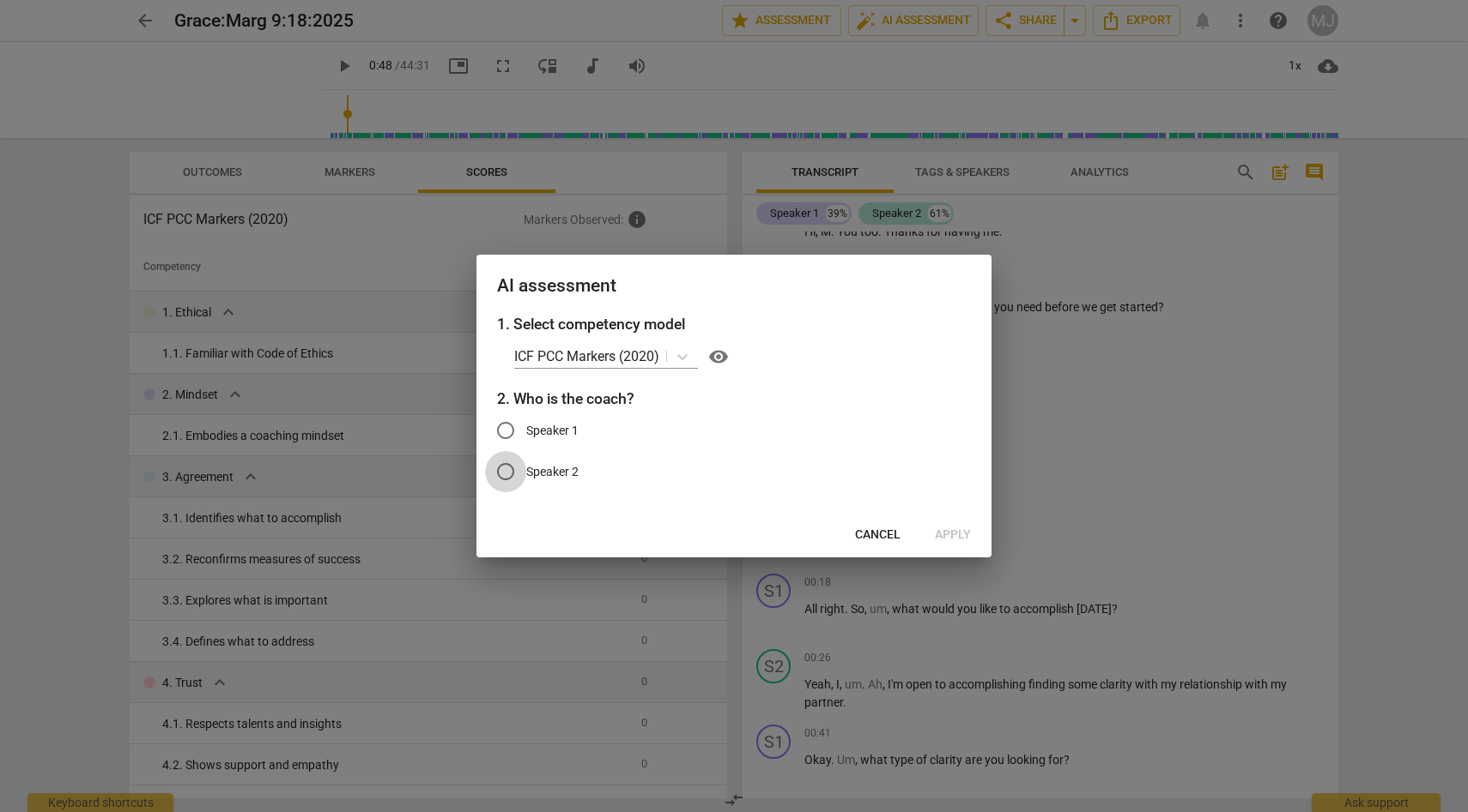
click at [507, 470] on input "Speaker 2" at bounding box center [505, 471] width 41 height 41
radio input "true"
click at [958, 528] on span "Apply" at bounding box center [953, 535] width 36 height 17
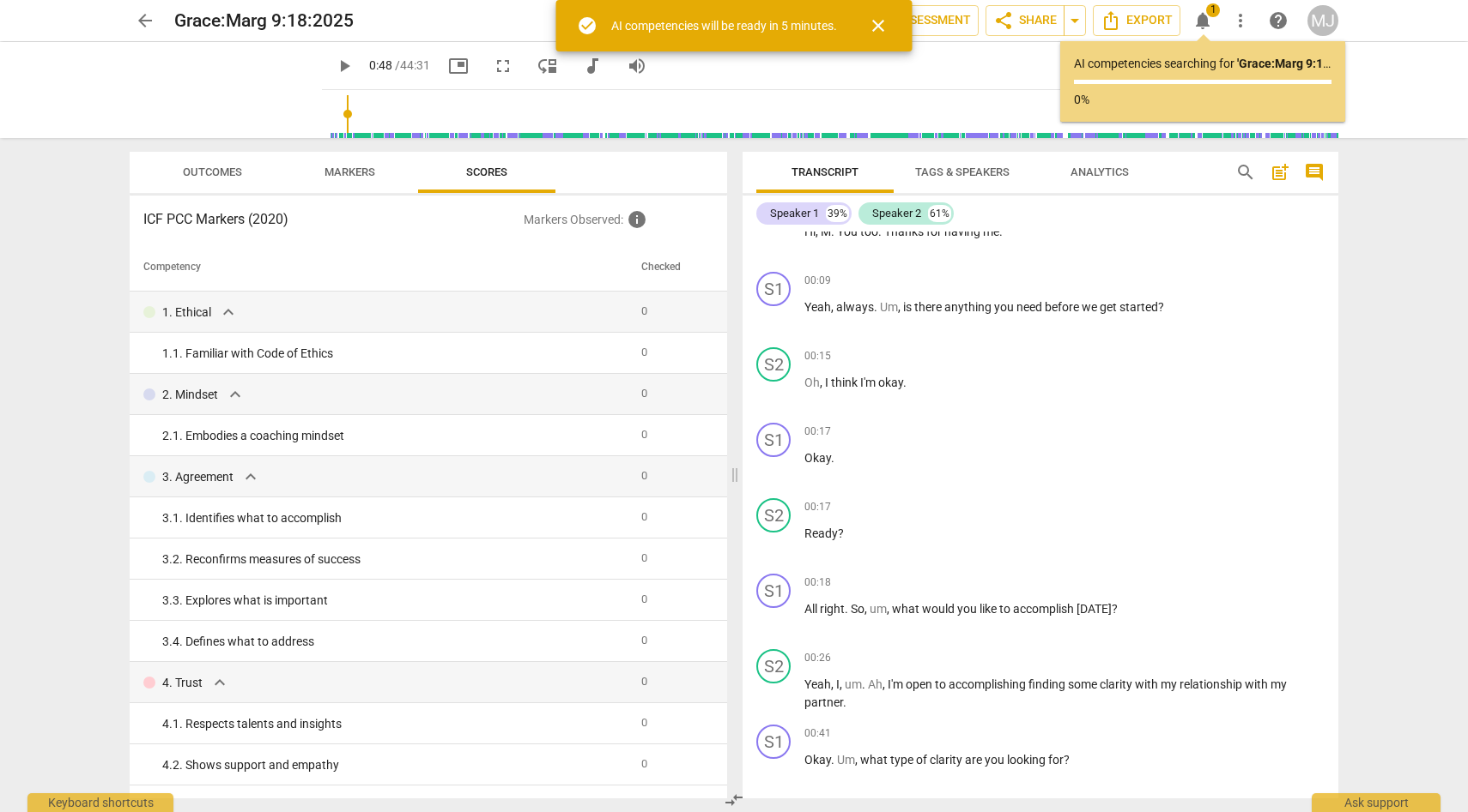
click at [878, 18] on span "close" at bounding box center [878, 26] width 21 height 21
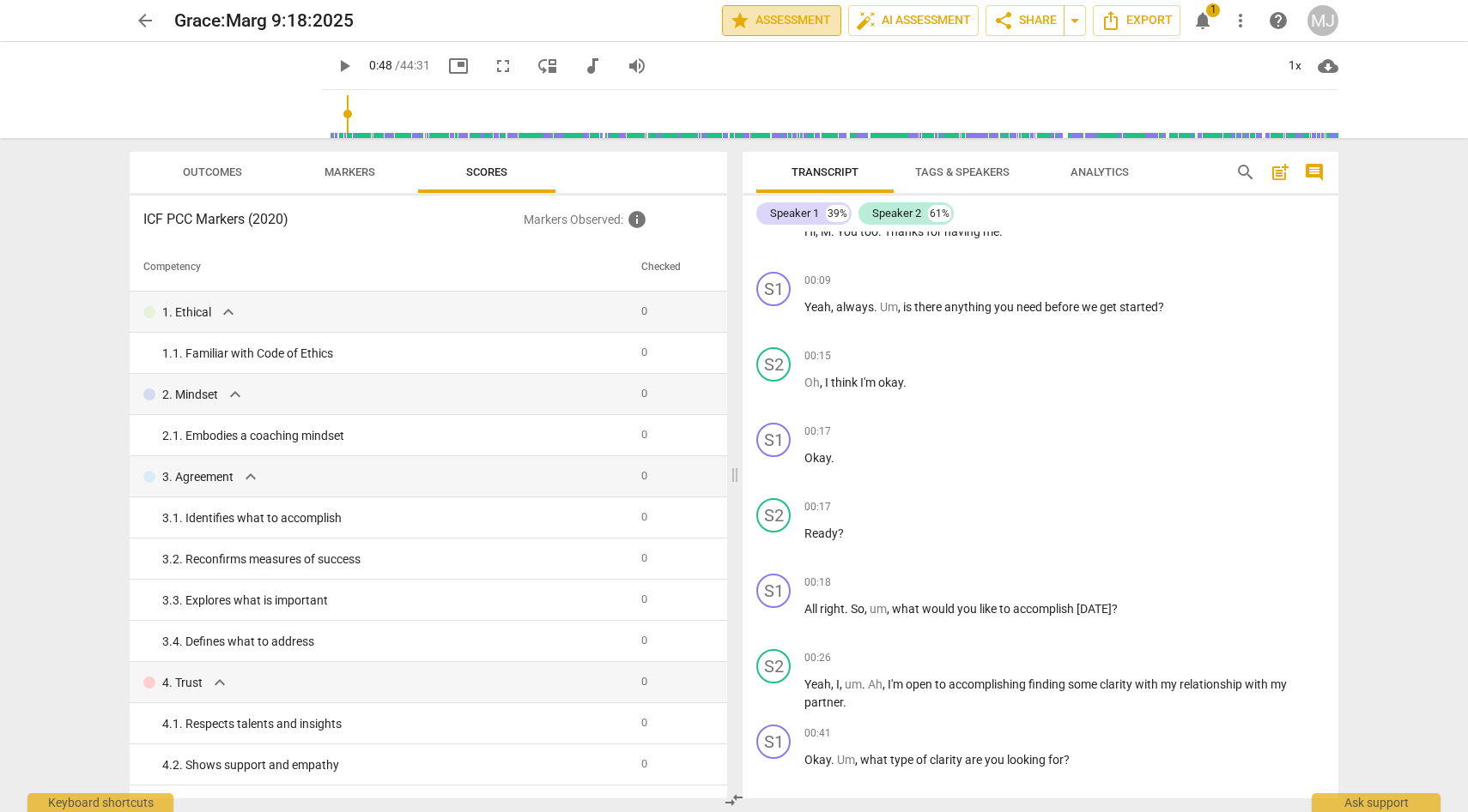
click at [794, 16] on span "star Assessment" at bounding box center [781, 21] width 104 height 21
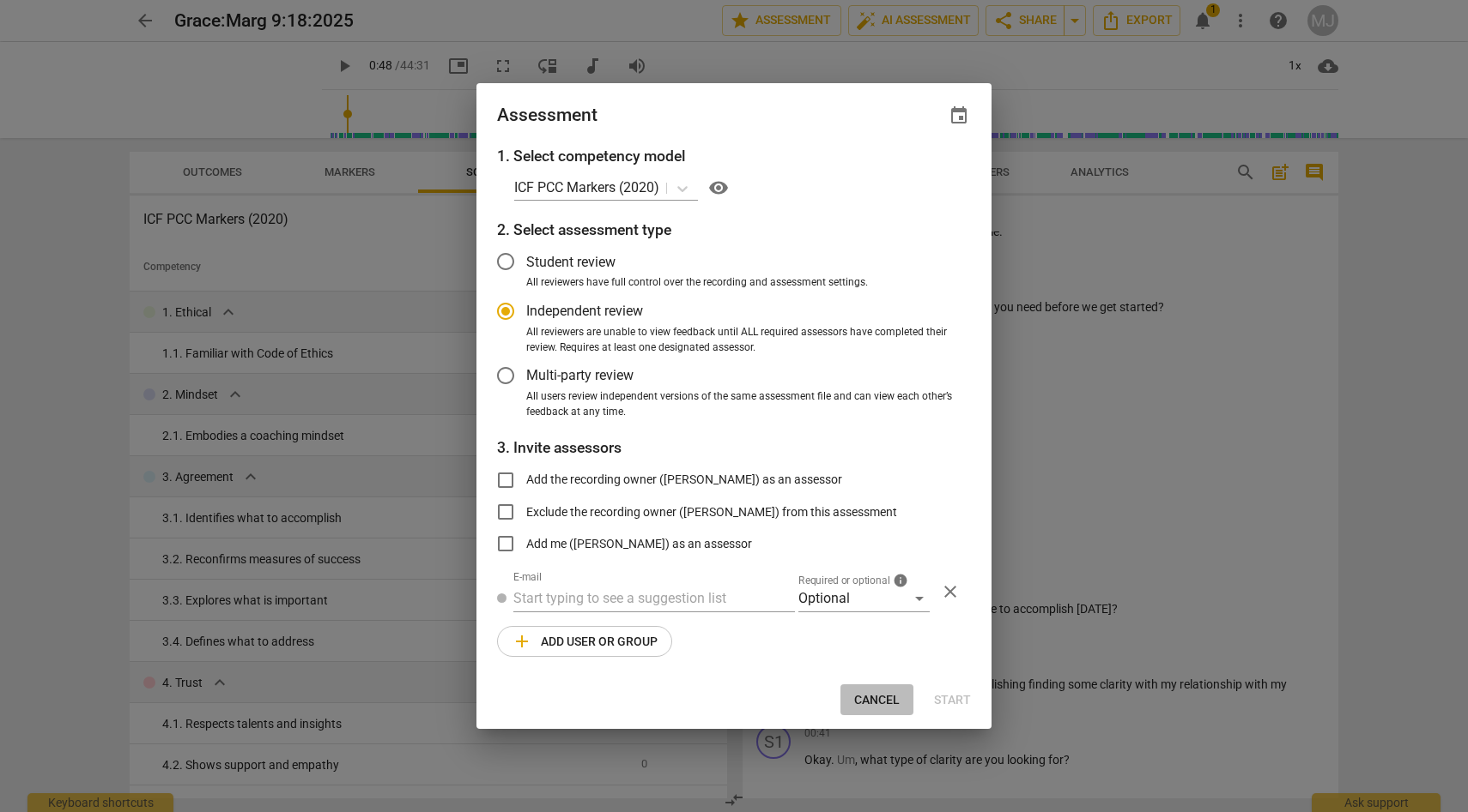
click at [878, 694] on span "Cancel" at bounding box center [877, 701] width 46 height 17
radio input "false"
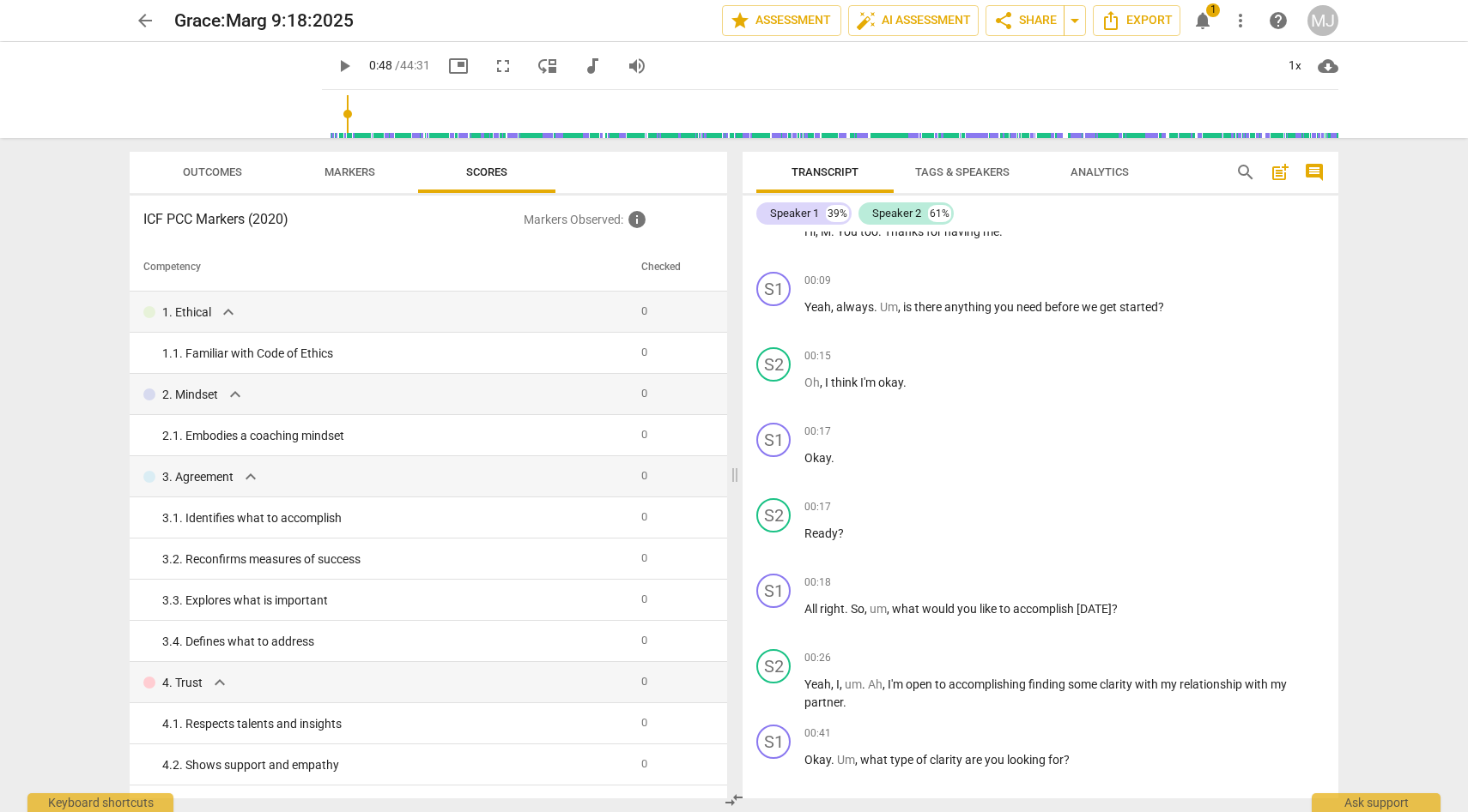
click at [971, 167] on span "Tags & Speakers" at bounding box center [961, 171] width 95 height 12
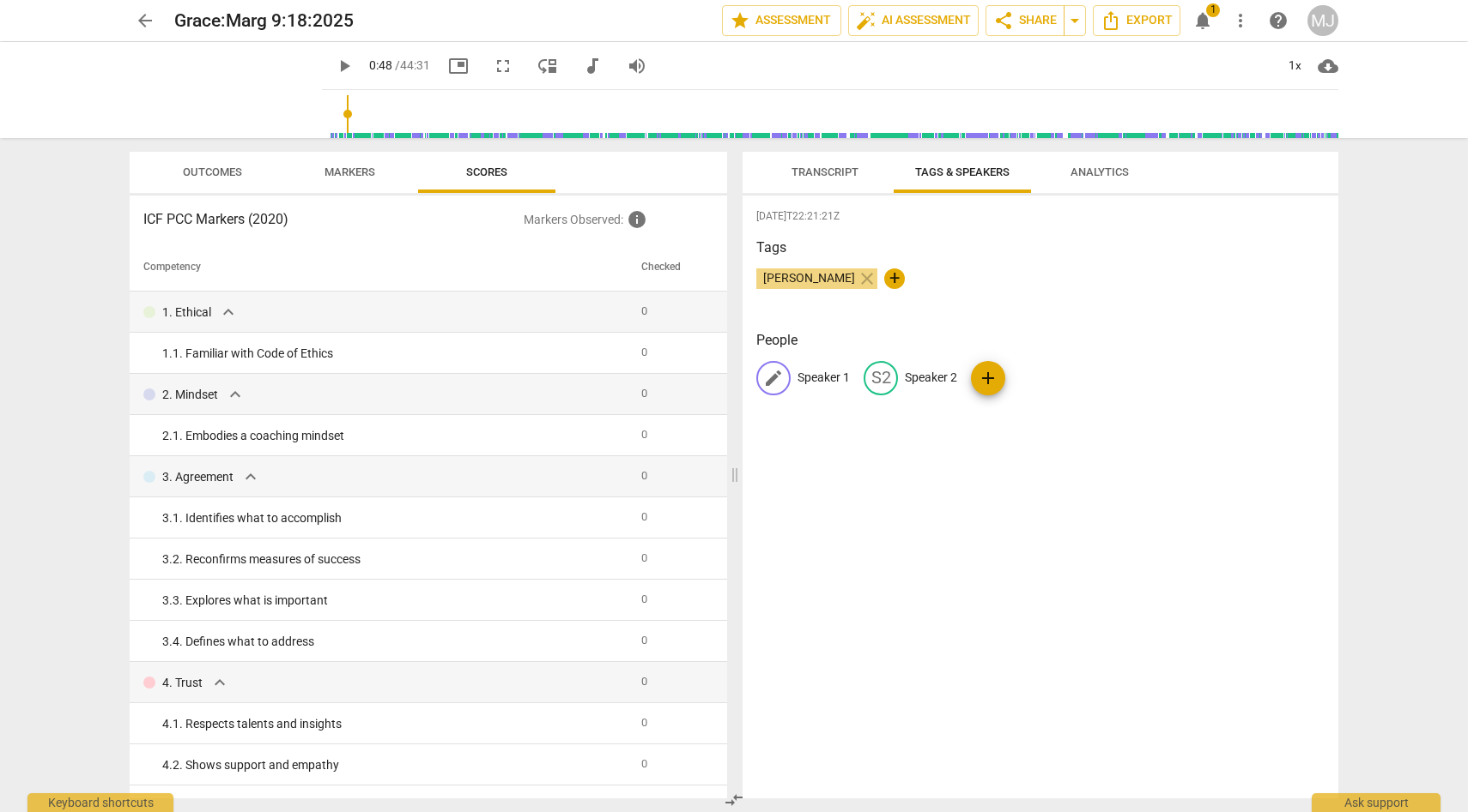
click at [844, 374] on p "Speaker 1" at bounding box center [823, 377] width 53 height 18
type input "Grace"
click at [1025, 376] on p "Speaker 2" at bounding box center [1042, 377] width 53 height 18
click at [930, 375] on p "Speaker 2" at bounding box center [910, 377] width 53 height 18
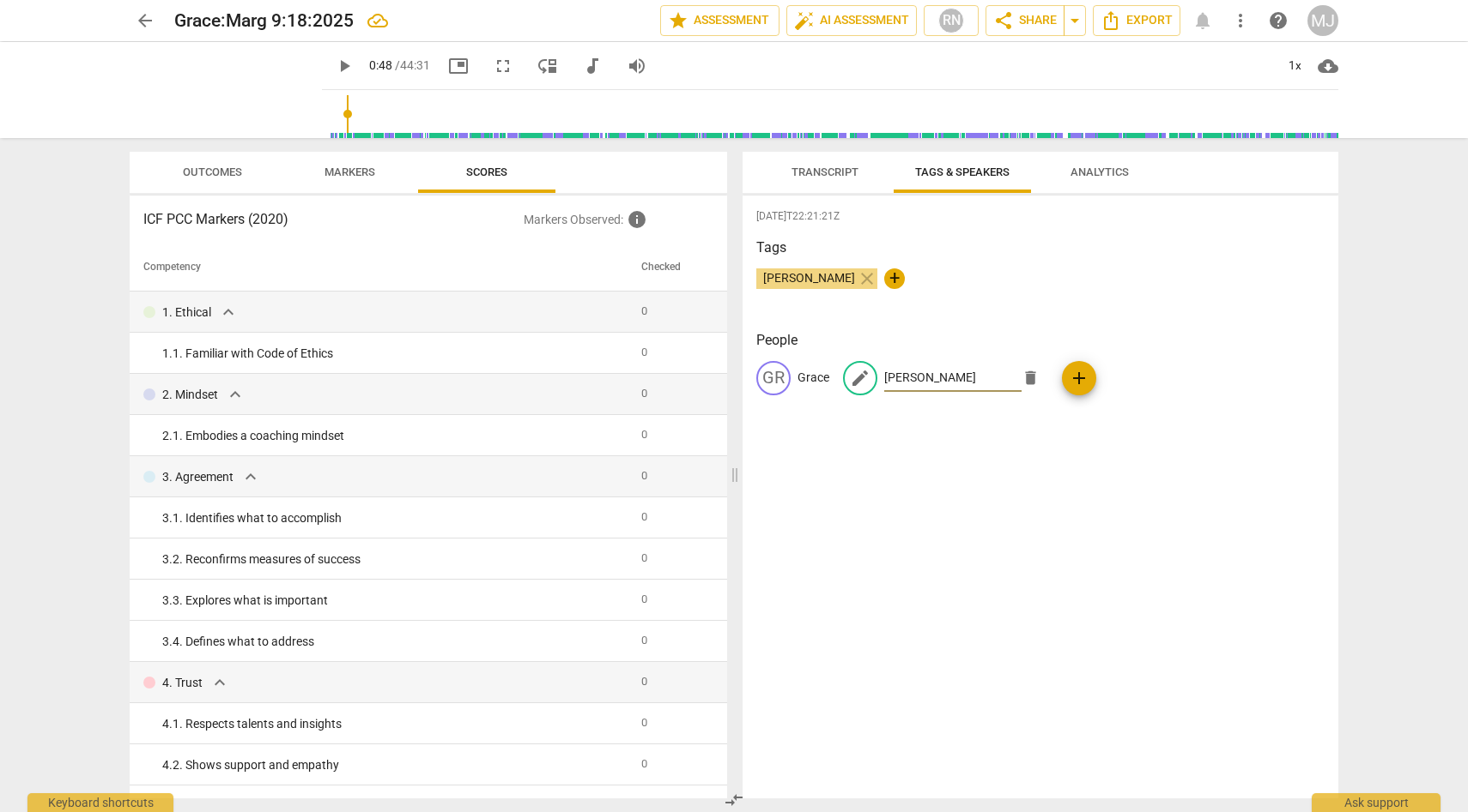
type input "[PERSON_NAME]"
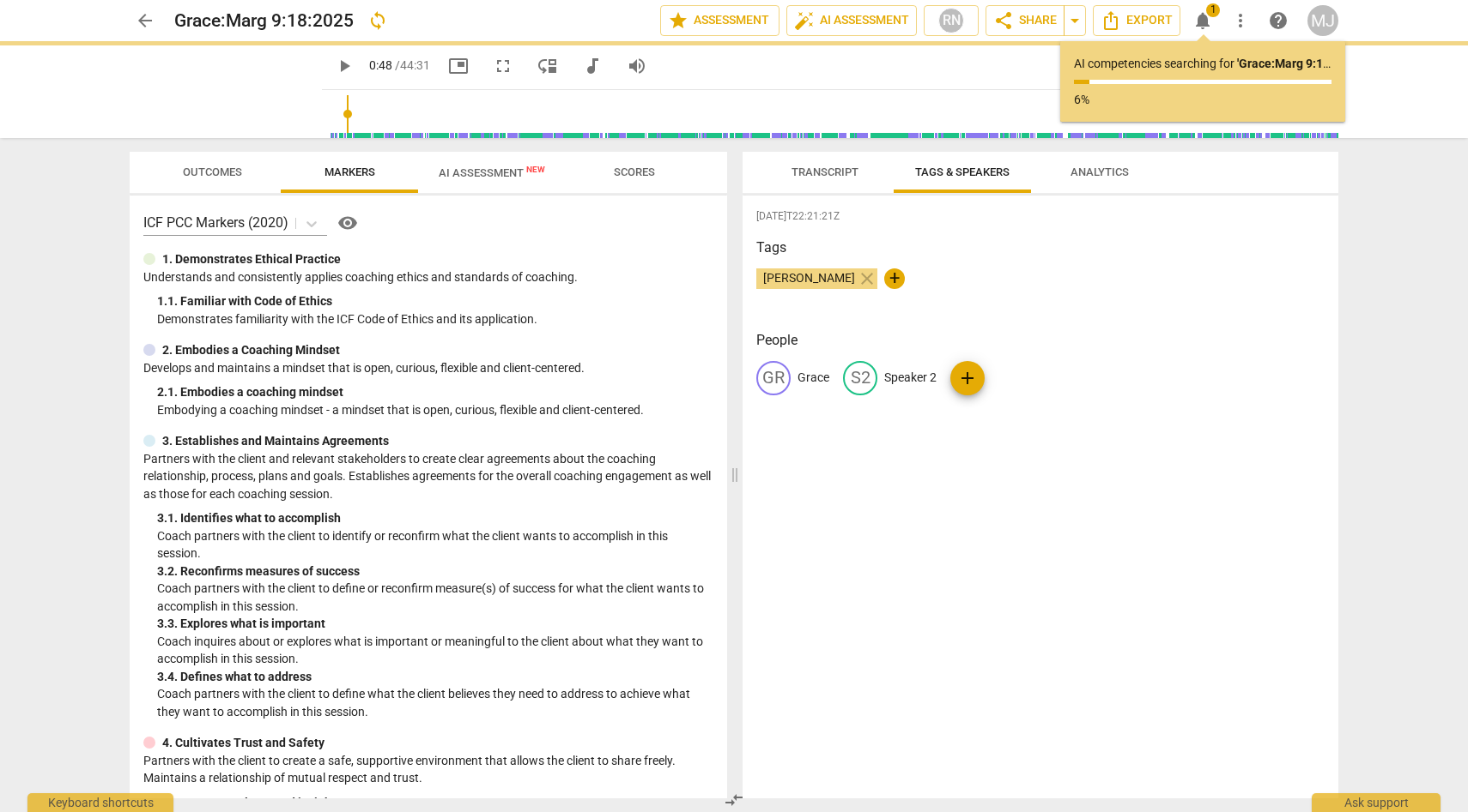
click at [891, 313] on div "Tags [PERSON_NAME] close +" at bounding box center [1040, 277] width 568 height 79
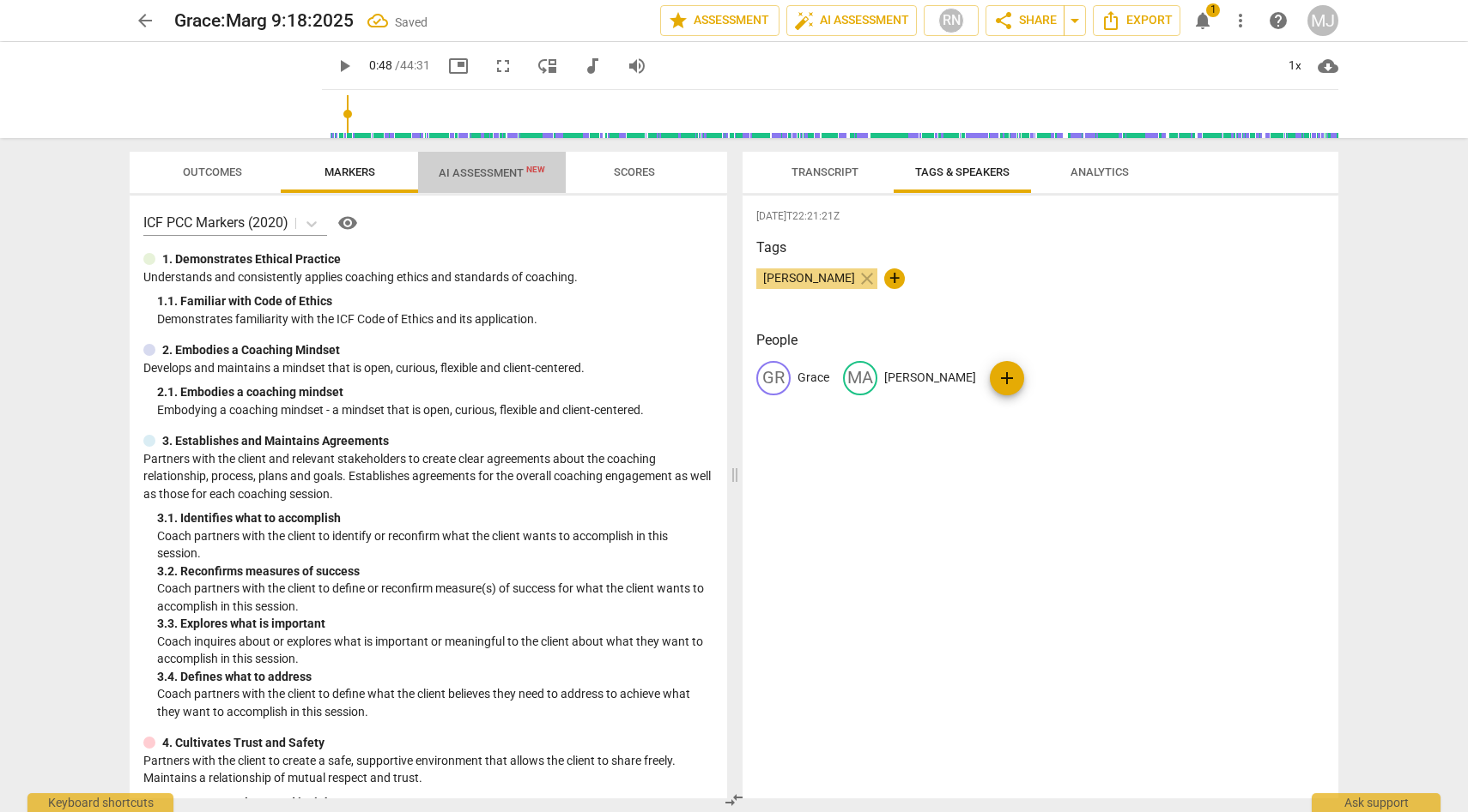
click at [498, 167] on span "AI Assessment New" at bounding box center [491, 172] width 106 height 12
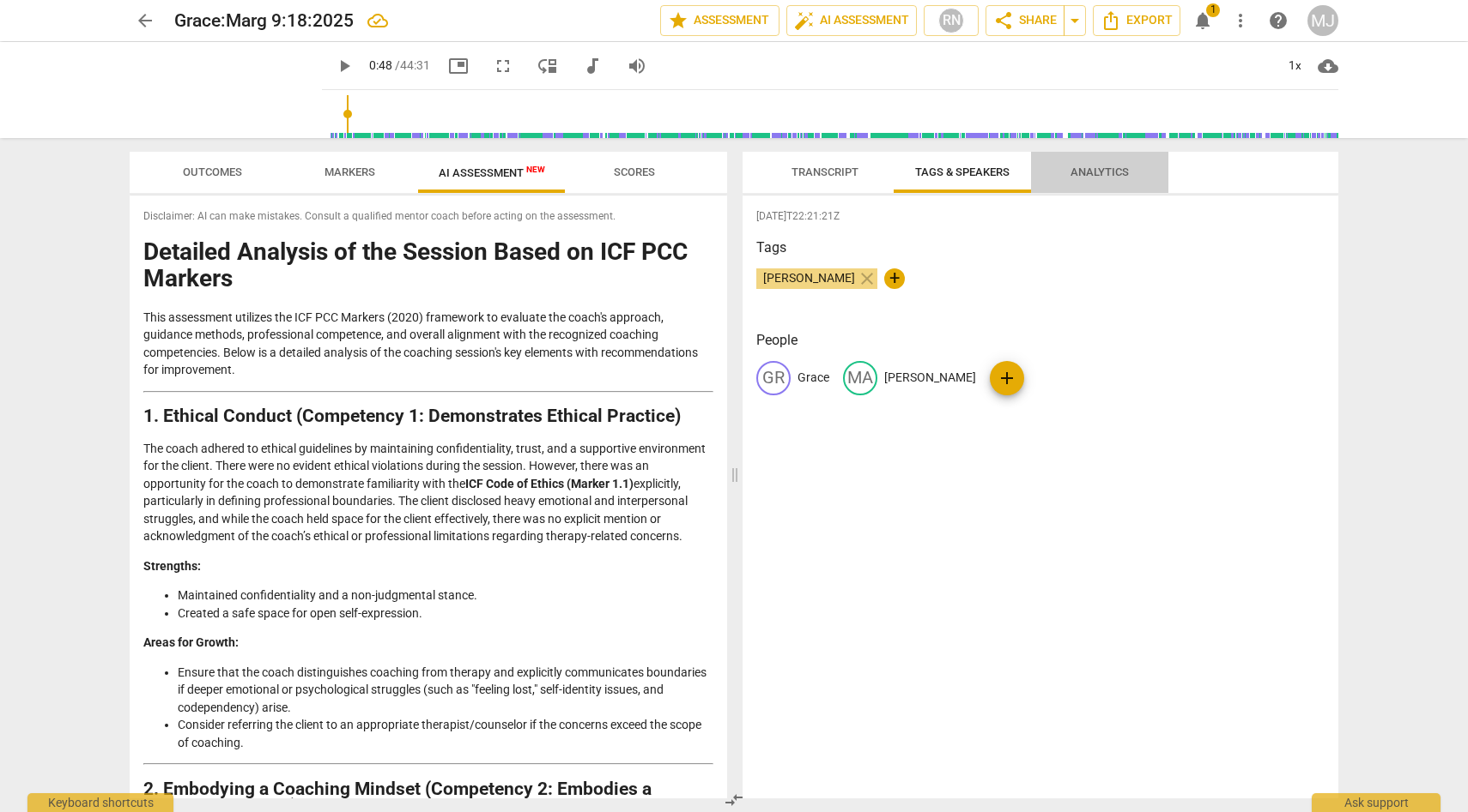
click at [1090, 168] on span "Analytics" at bounding box center [1099, 171] width 58 height 12
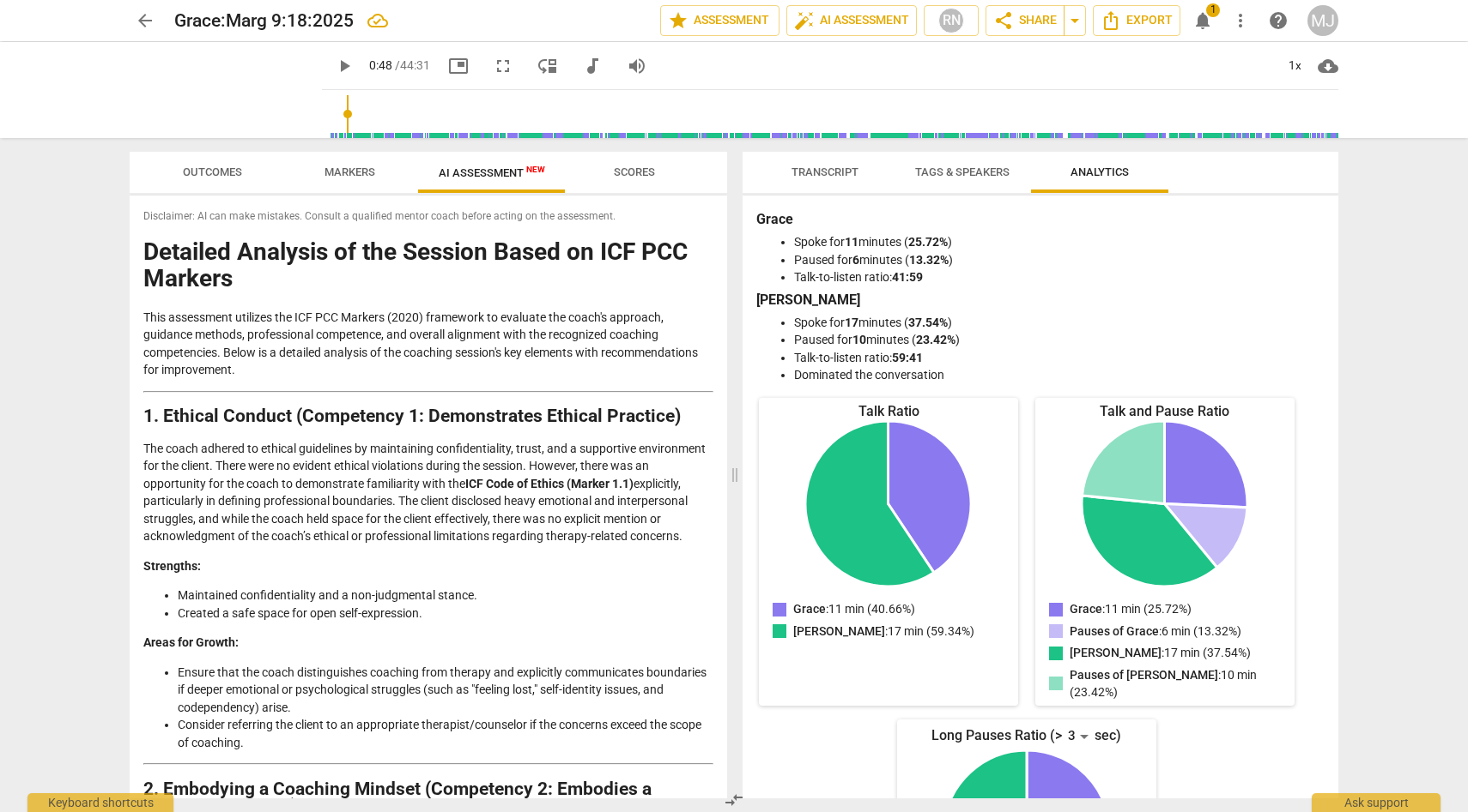
scroll to position [11, 0]
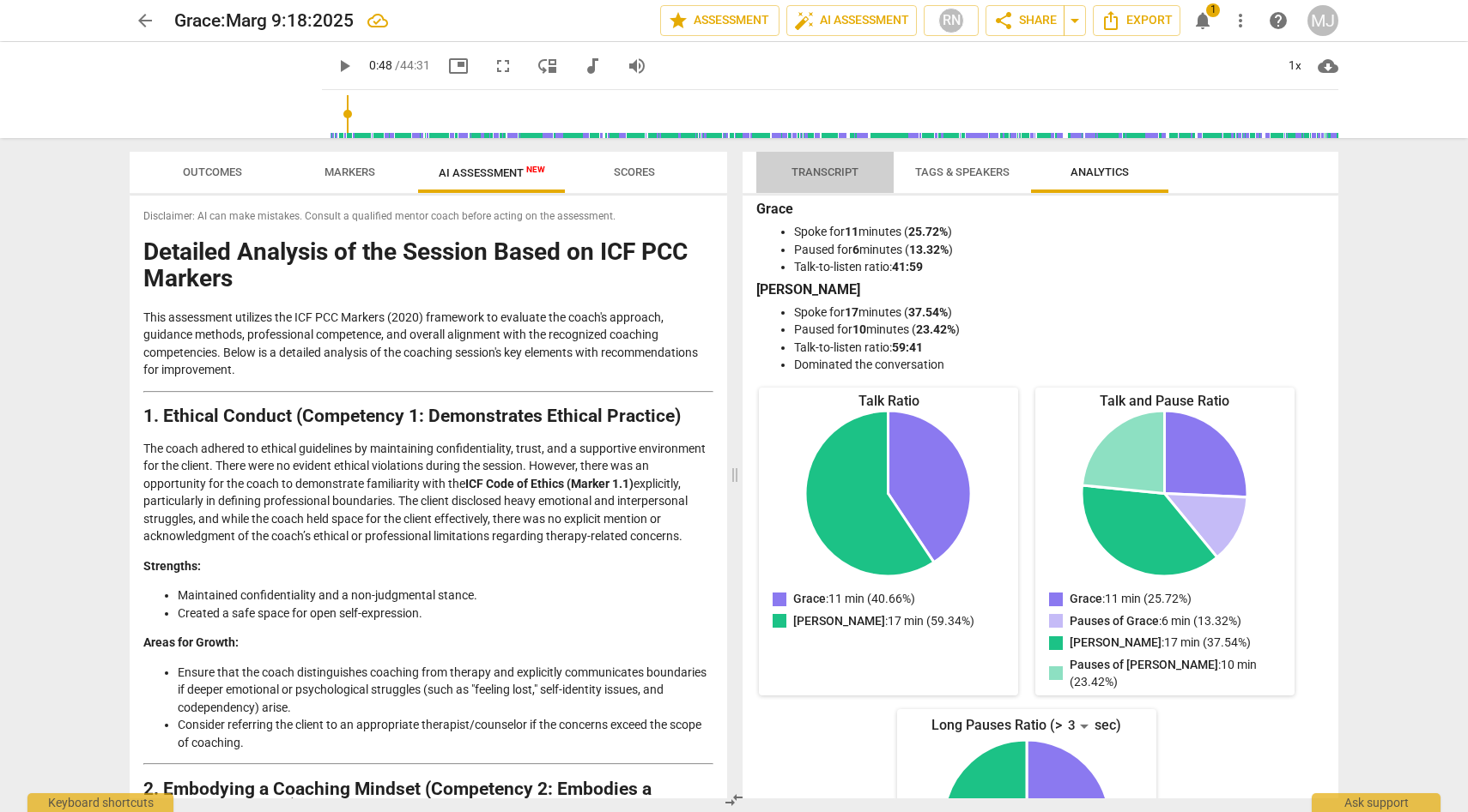
click at [848, 166] on span "Transcript" at bounding box center [825, 171] width 67 height 12
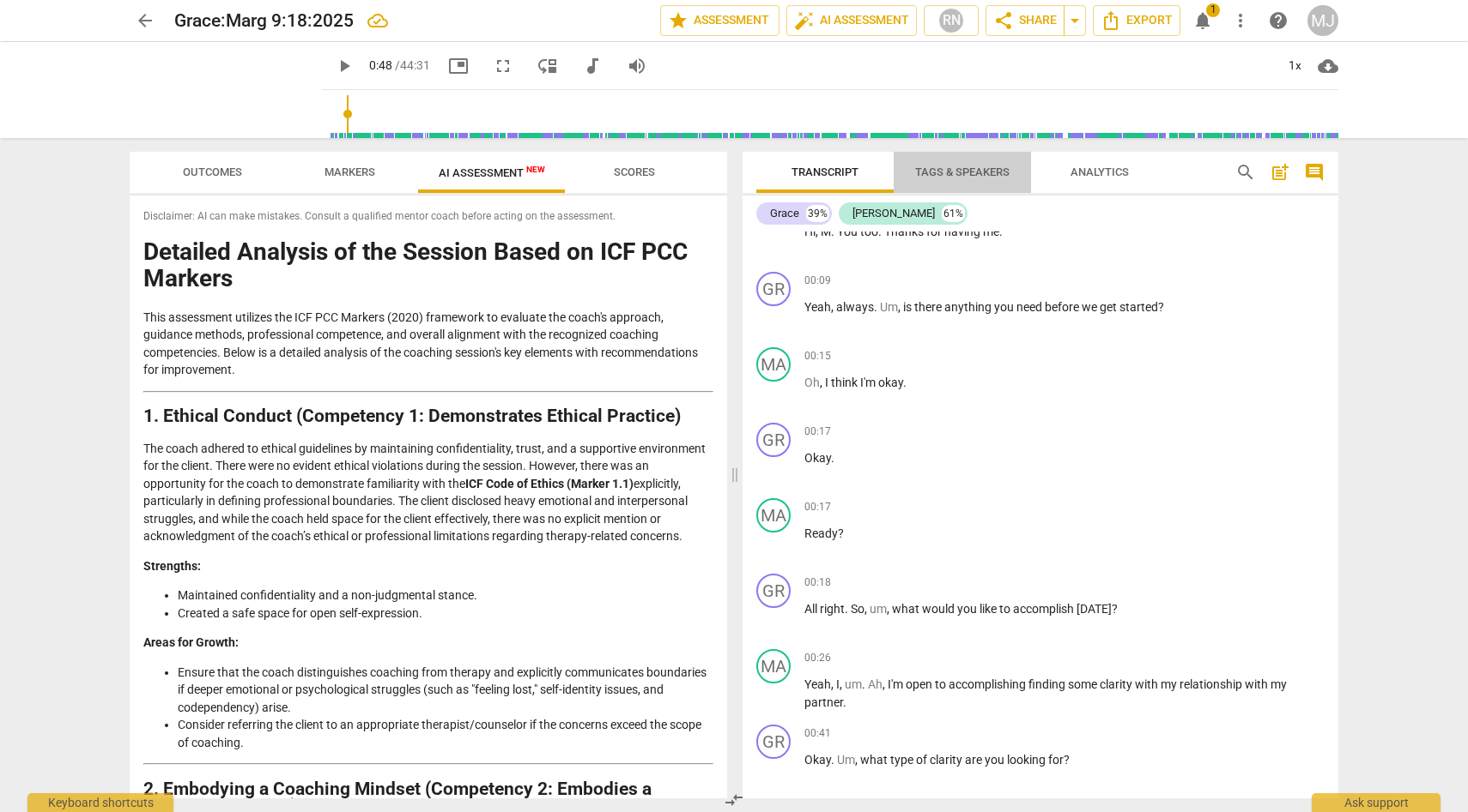
click at [963, 172] on span "Tags & Speakers" at bounding box center [961, 171] width 95 height 12
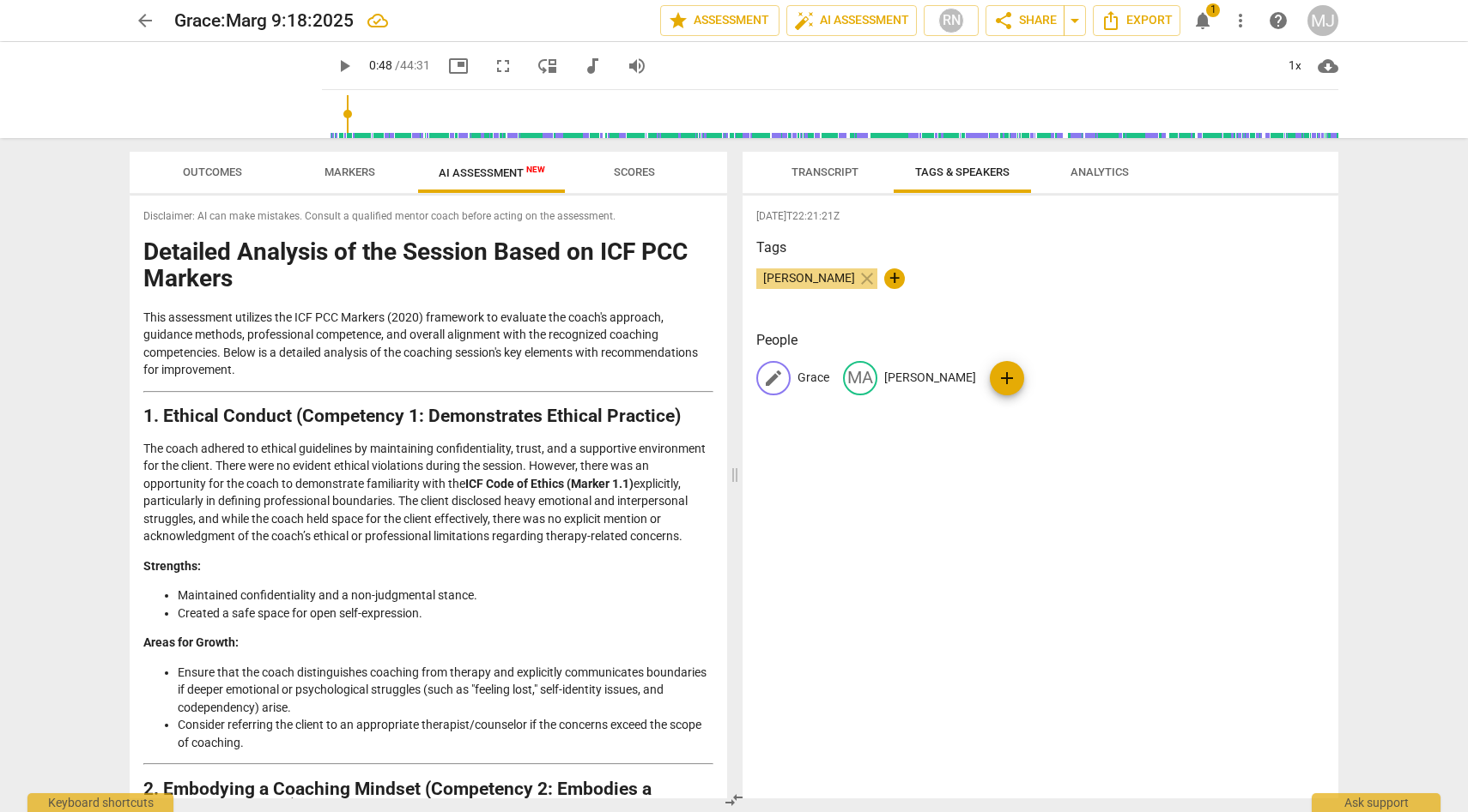
click at [824, 377] on p "Grace" at bounding box center [812, 377] width 32 height 18
type input "[PERSON_NAME]"
click at [1042, 374] on p "[PERSON_NAME]" at bounding box center [1062, 377] width 92 height 18
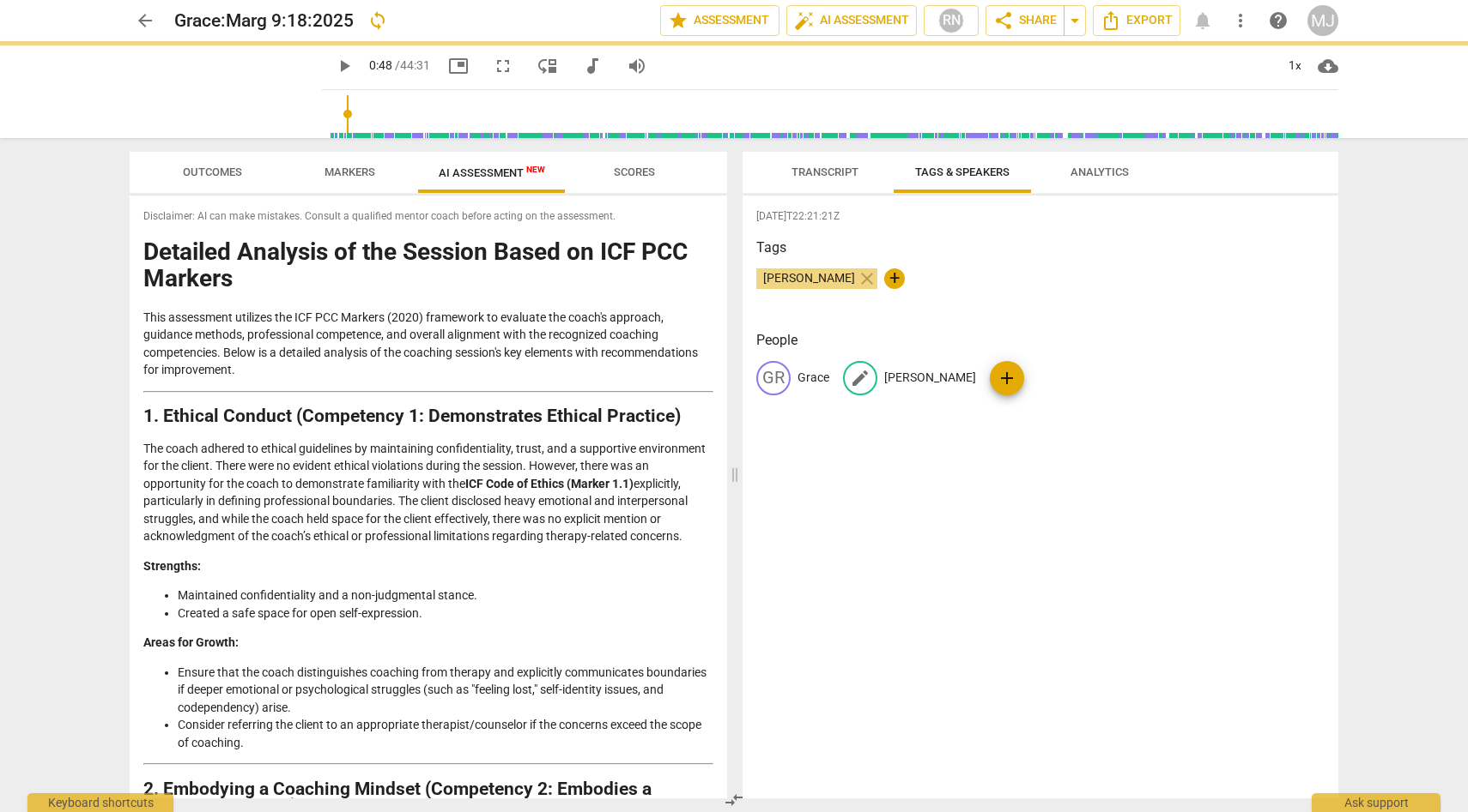
click at [917, 375] on p "[PERSON_NAME]" at bounding box center [930, 377] width 92 height 18
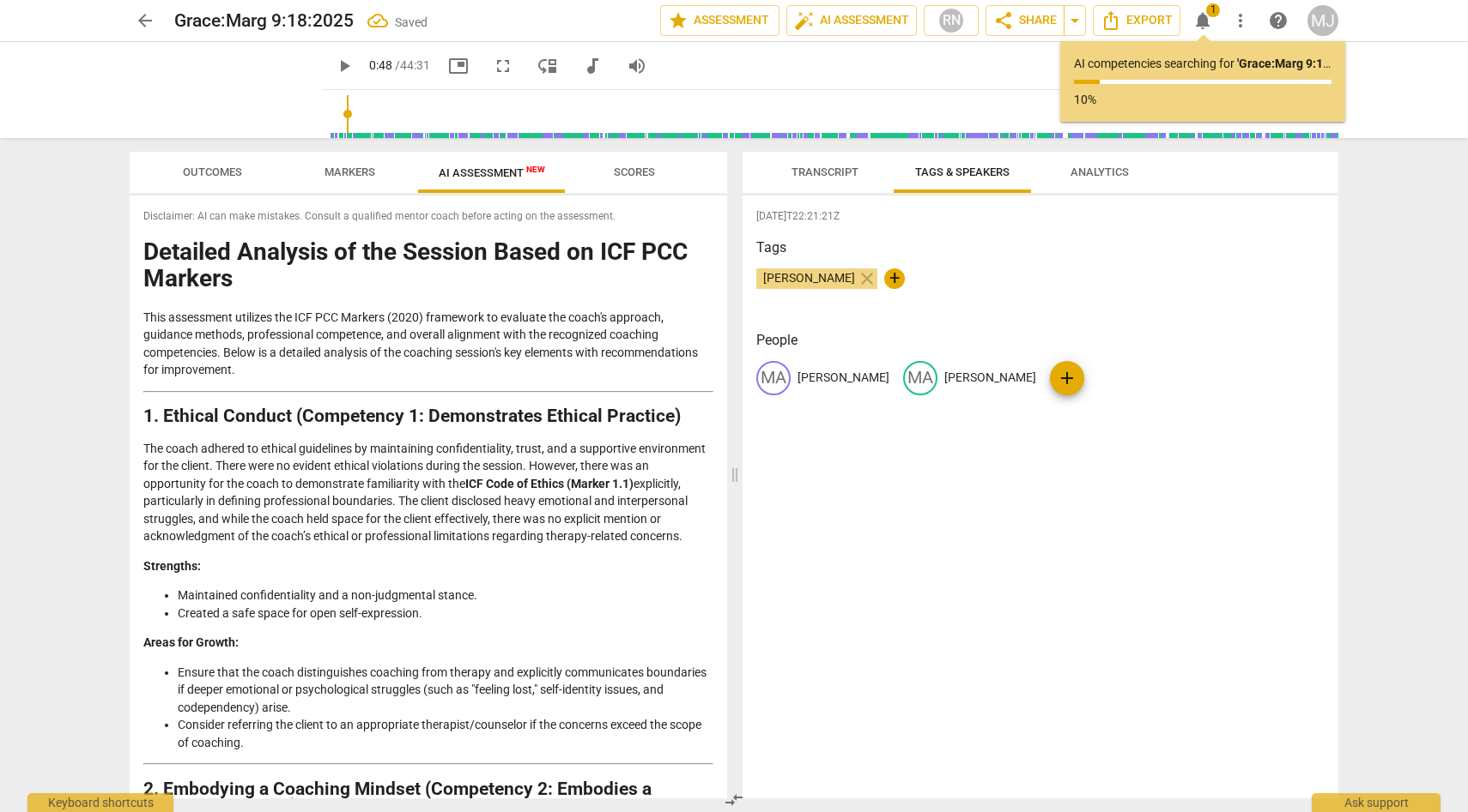
click at [944, 374] on p "[PERSON_NAME]" at bounding box center [990, 377] width 92 height 18
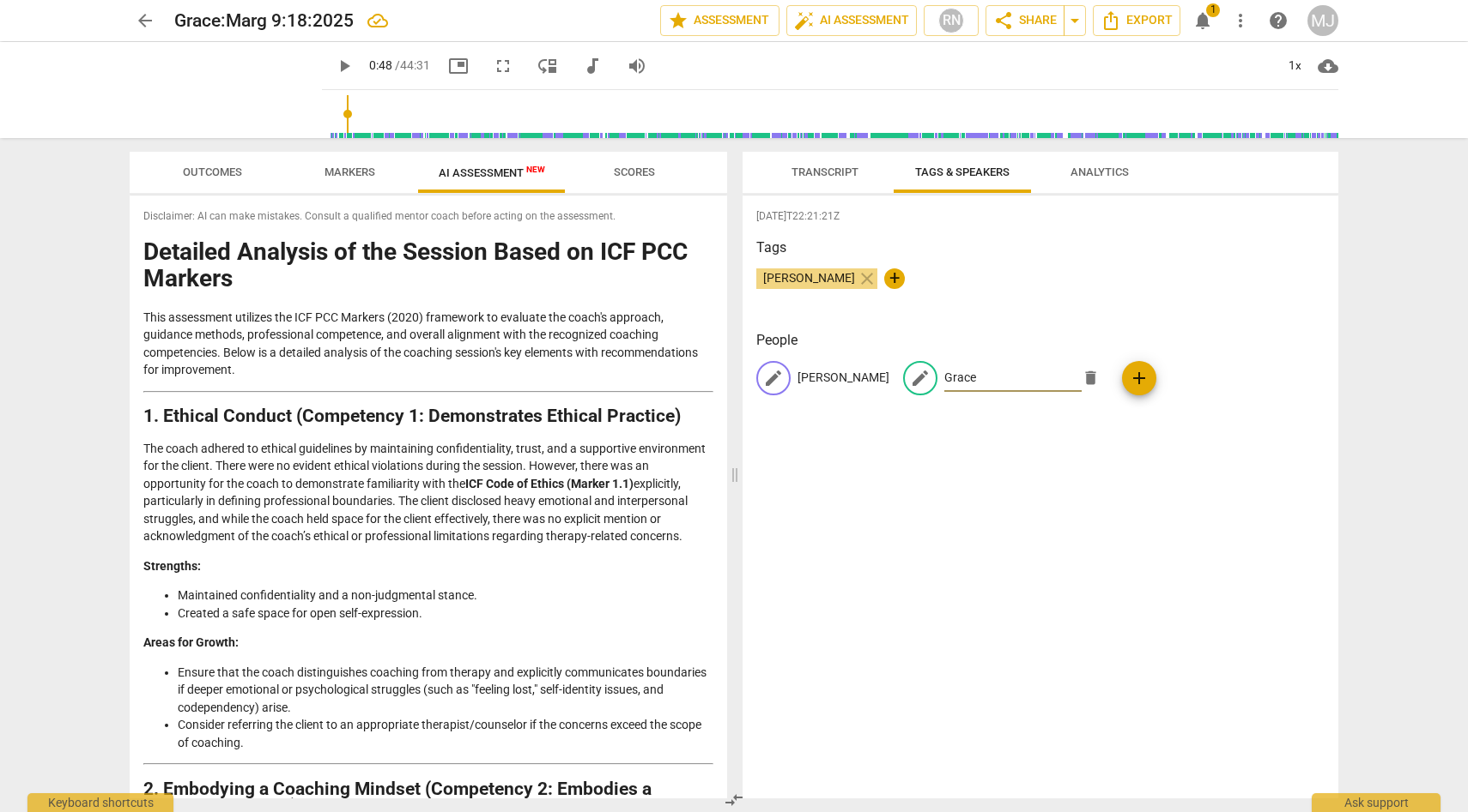
type input "Grace"
click at [833, 376] on p "[PERSON_NAME]" at bounding box center [843, 377] width 92 height 18
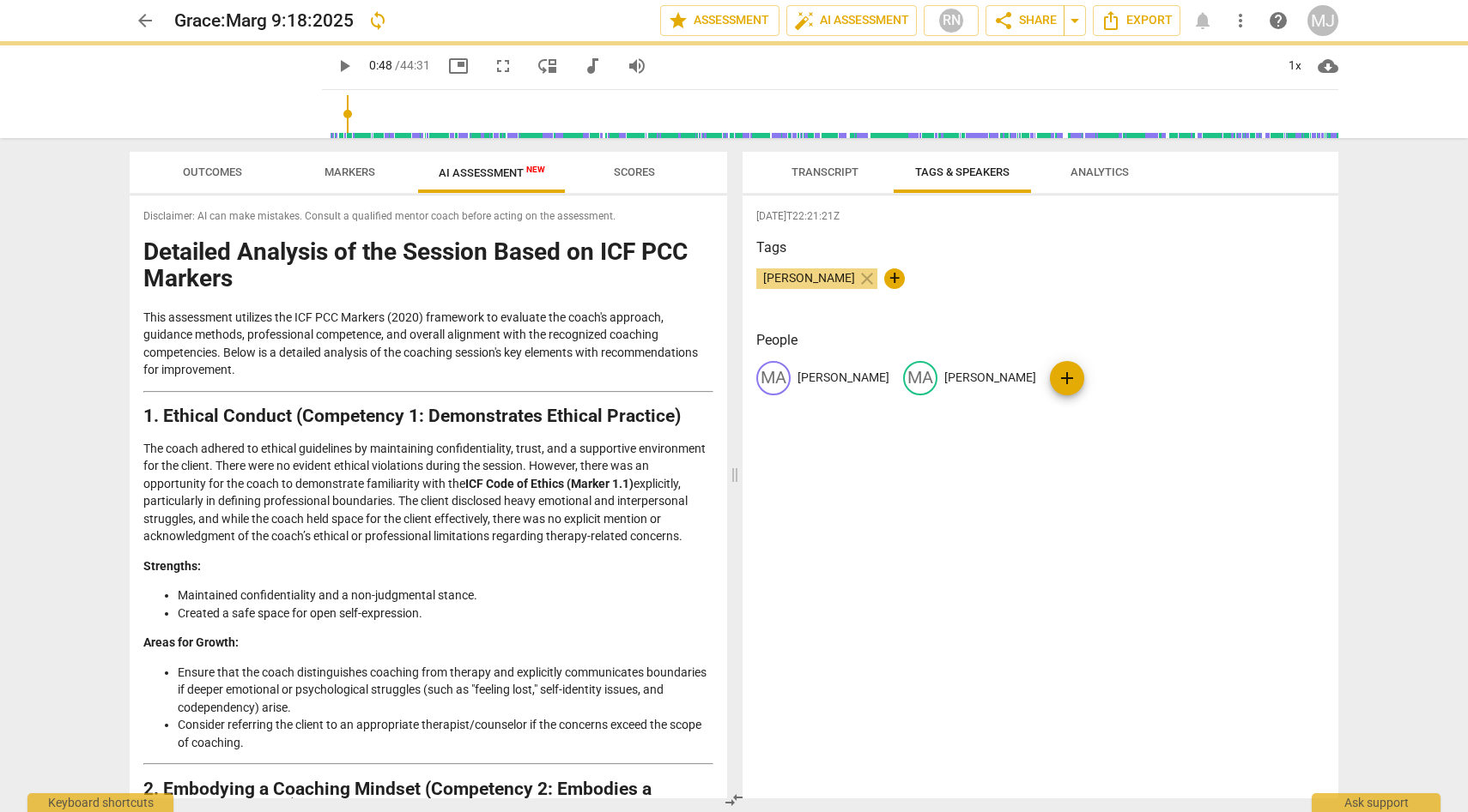
click at [842, 375] on p "[PERSON_NAME]" at bounding box center [843, 377] width 92 height 18
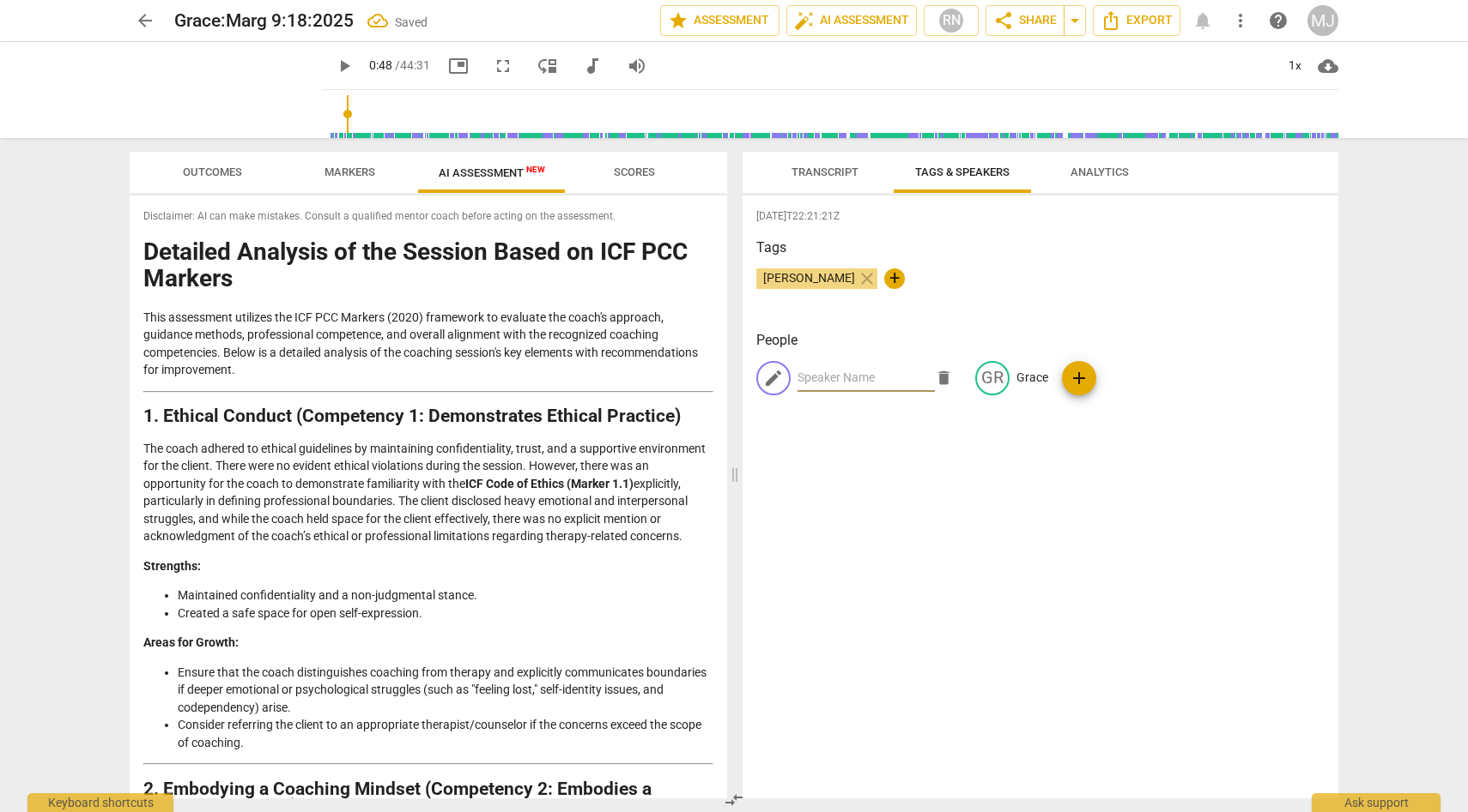
type input "G"
type input "[PERSON_NAME]"
click at [821, 159] on button "Transcript" at bounding box center [825, 172] width 138 height 41
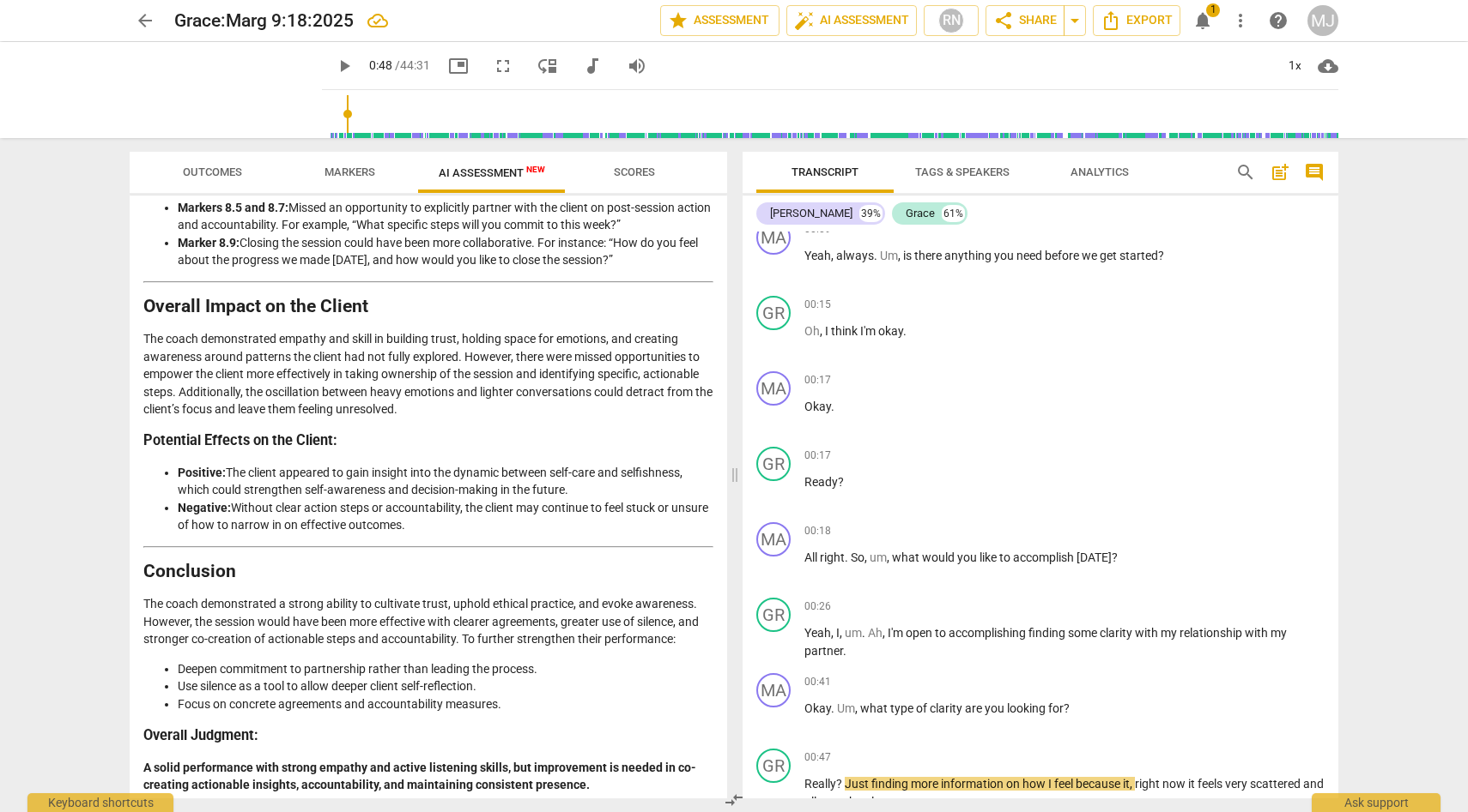
scroll to position [2894, 0]
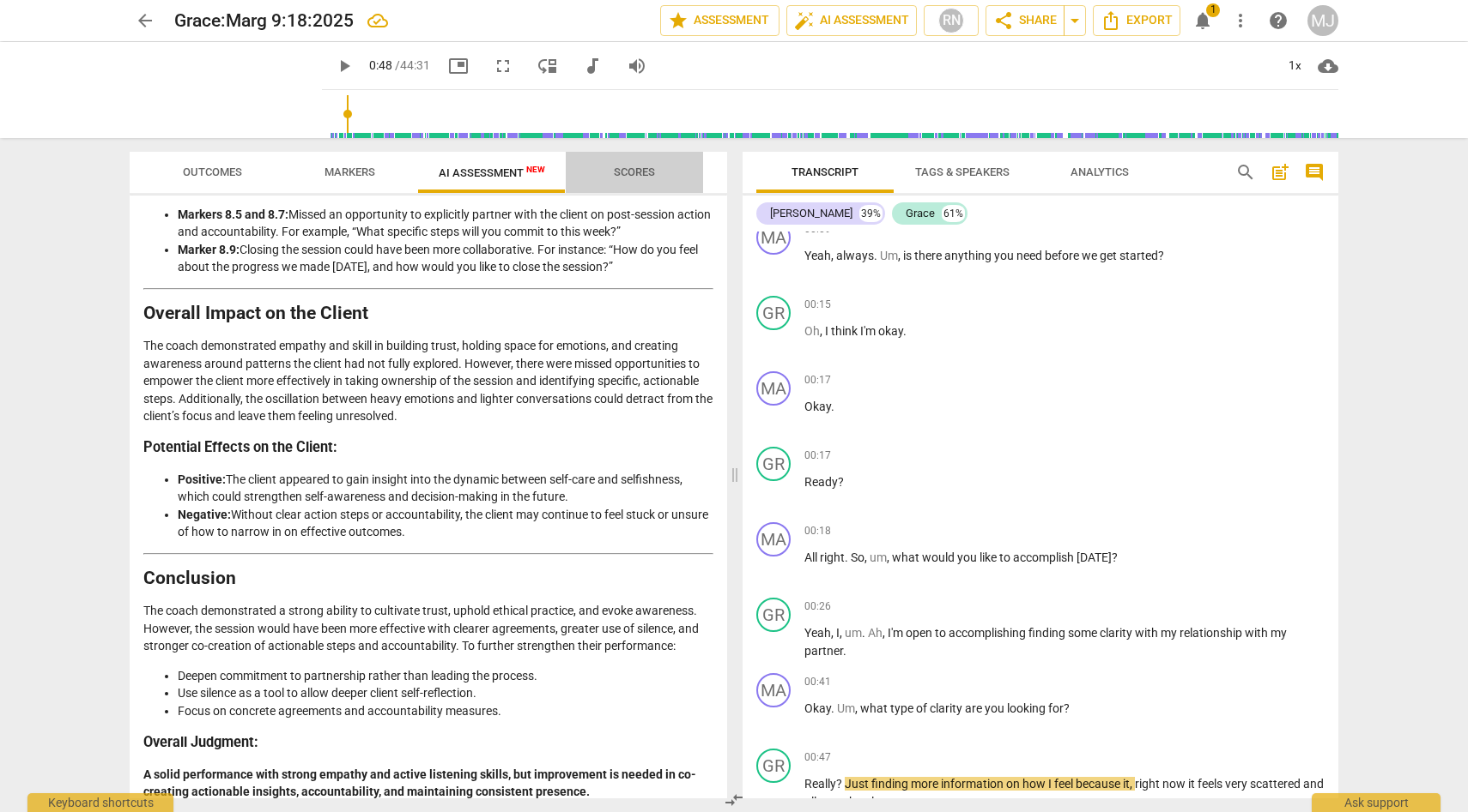
click at [644, 168] on span "Scores" at bounding box center [634, 171] width 41 height 12
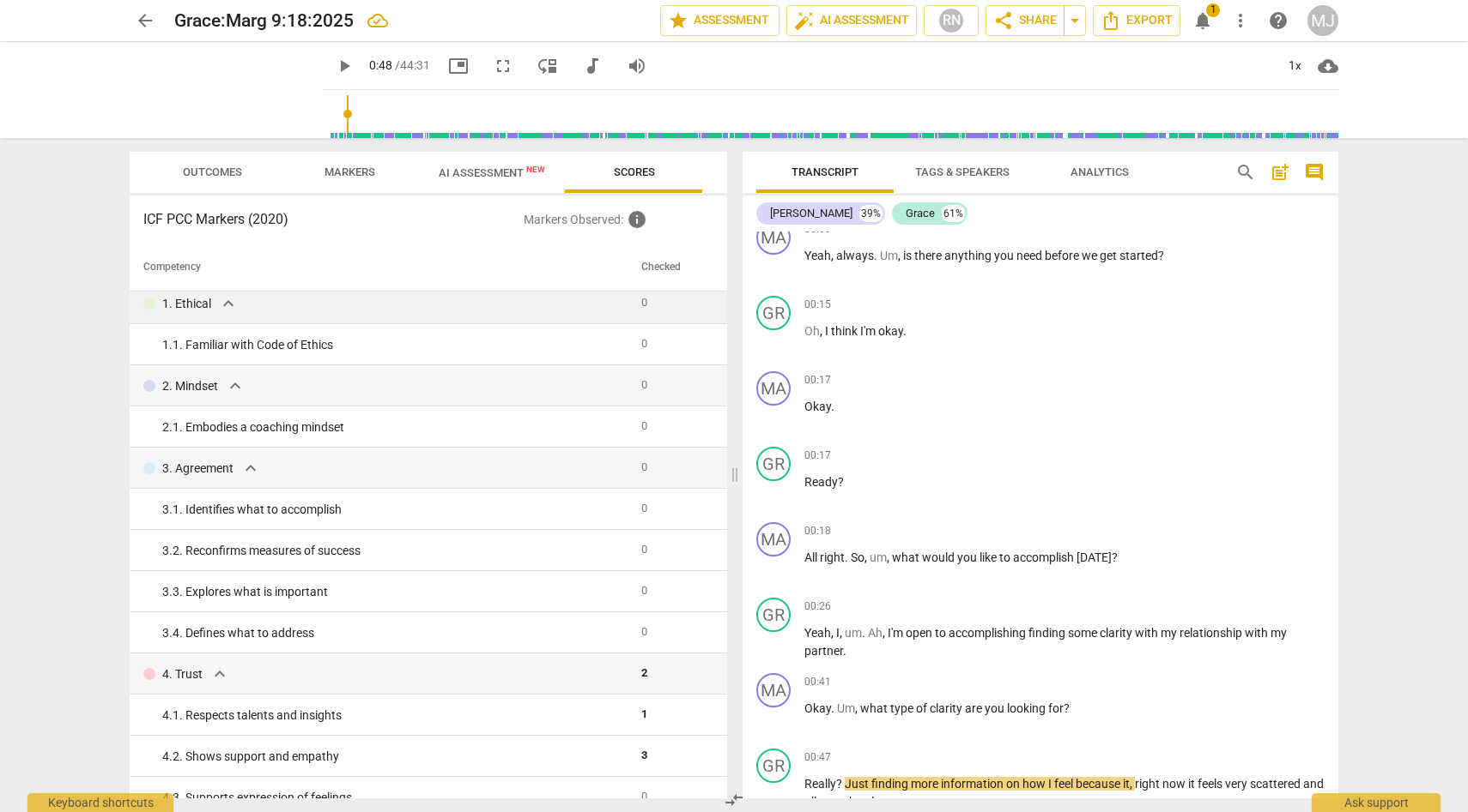
scroll to position [0, 0]
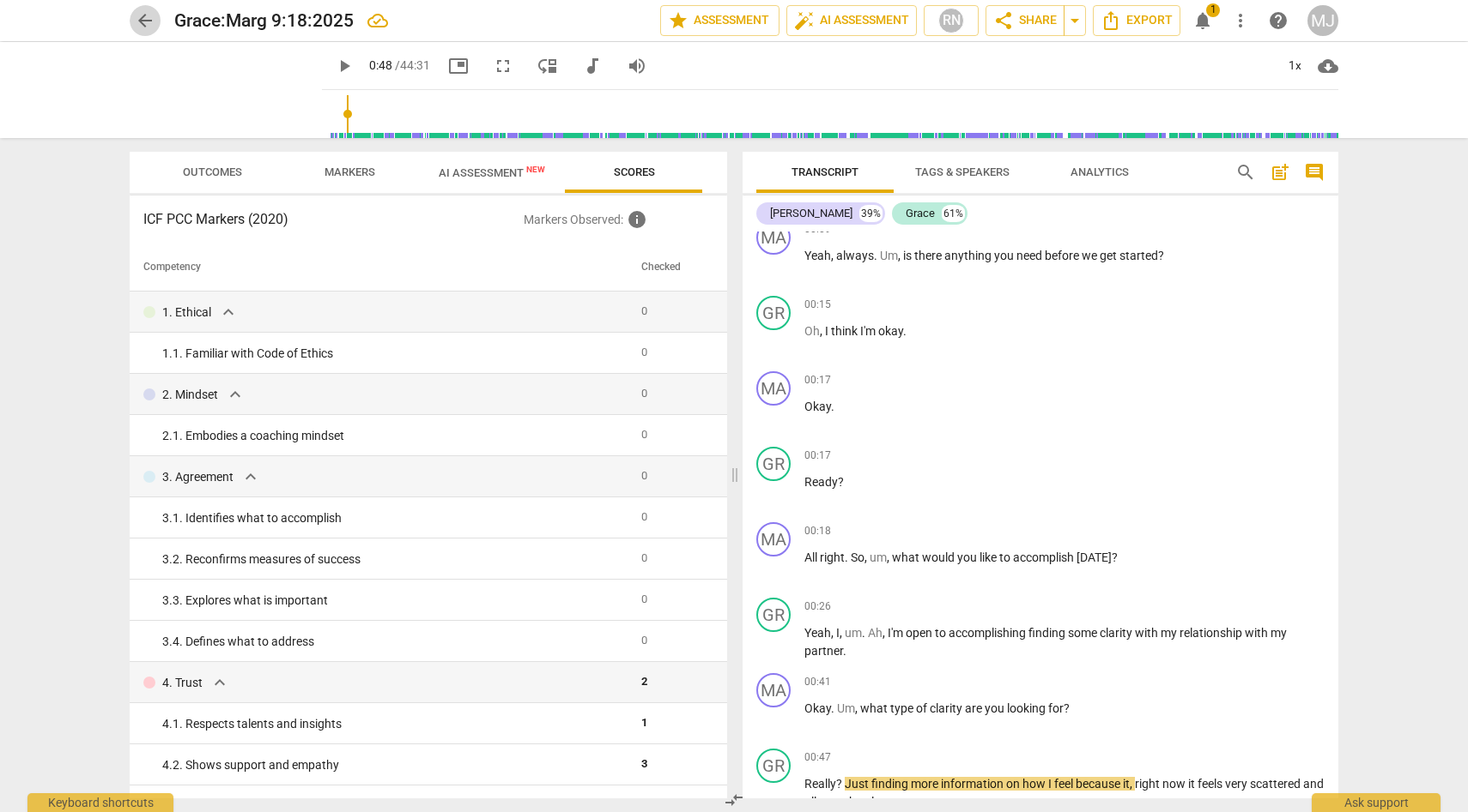
click at [144, 15] on span "arrow_back" at bounding box center [145, 21] width 21 height 21
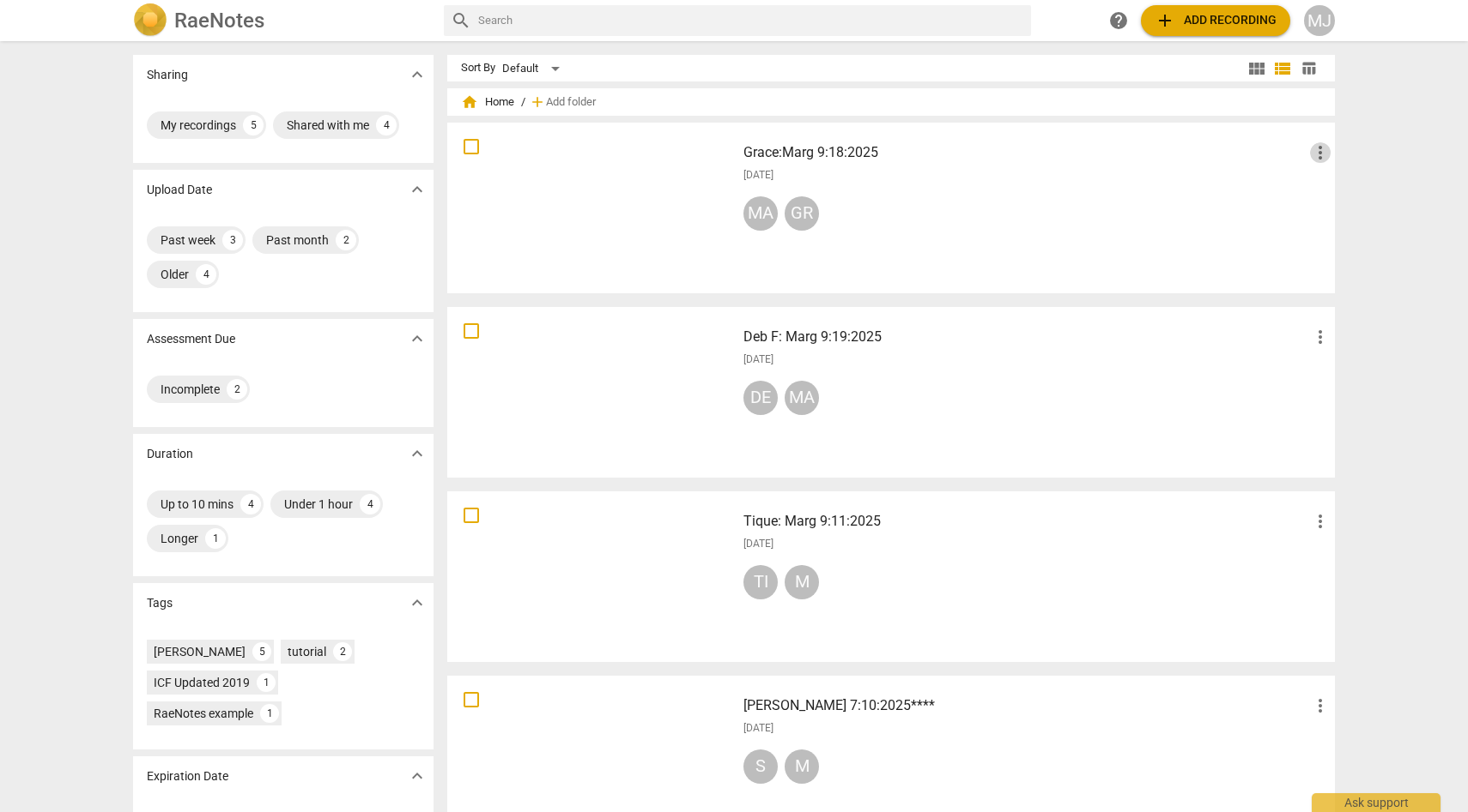
click at [1318, 146] on span "more_vert" at bounding box center [1320, 153] width 21 height 21
click at [1240, 180] on div at bounding box center [734, 406] width 1468 height 812
click at [1317, 148] on span "more_vert" at bounding box center [1320, 153] width 21 height 21
click at [1132, 394] on div at bounding box center [734, 406] width 1468 height 812
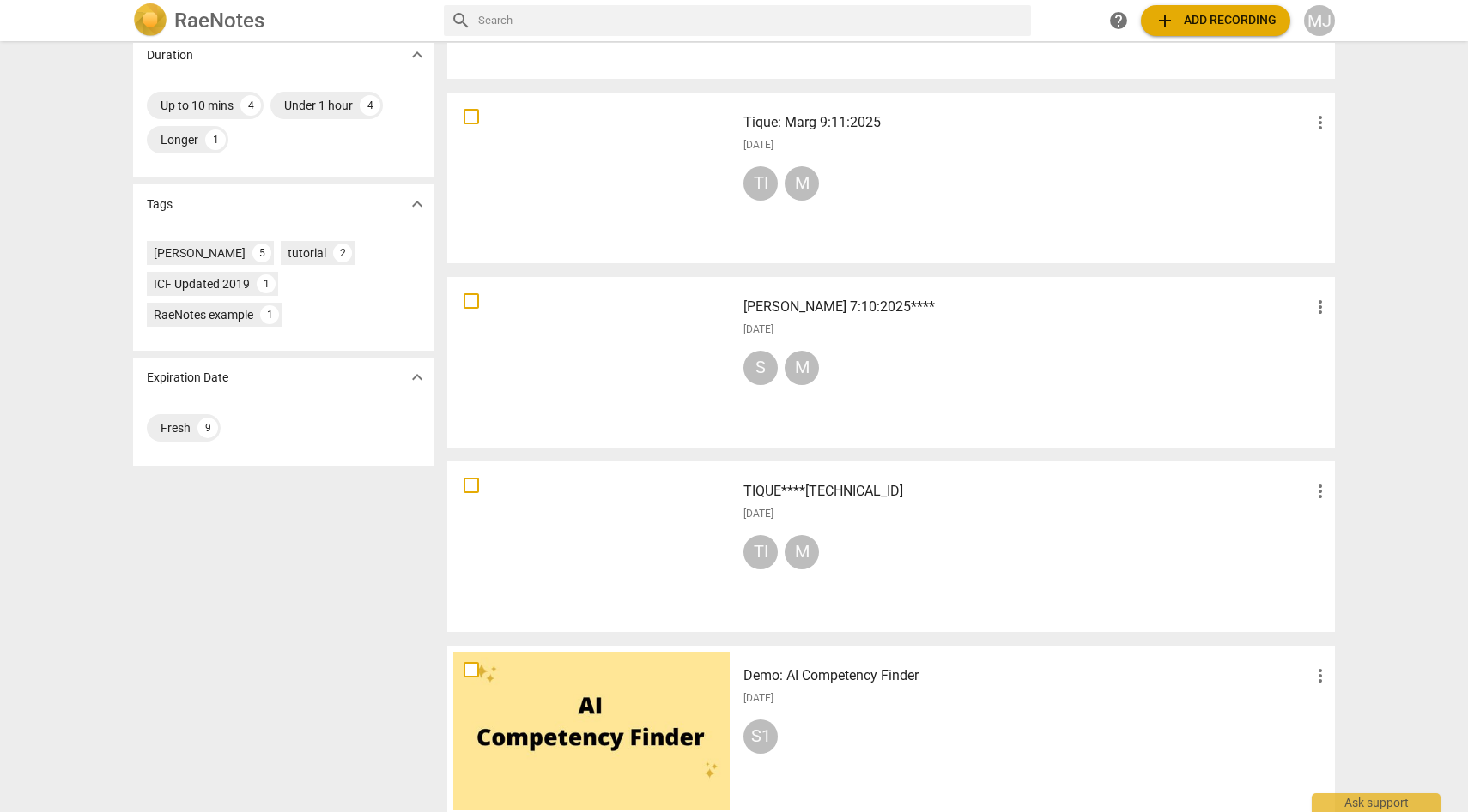
scroll to position [397, 0]
click at [1317, 489] on span "more_vert" at bounding box center [1320, 494] width 21 height 21
click at [1259, 530] on div at bounding box center [734, 406] width 1468 height 812
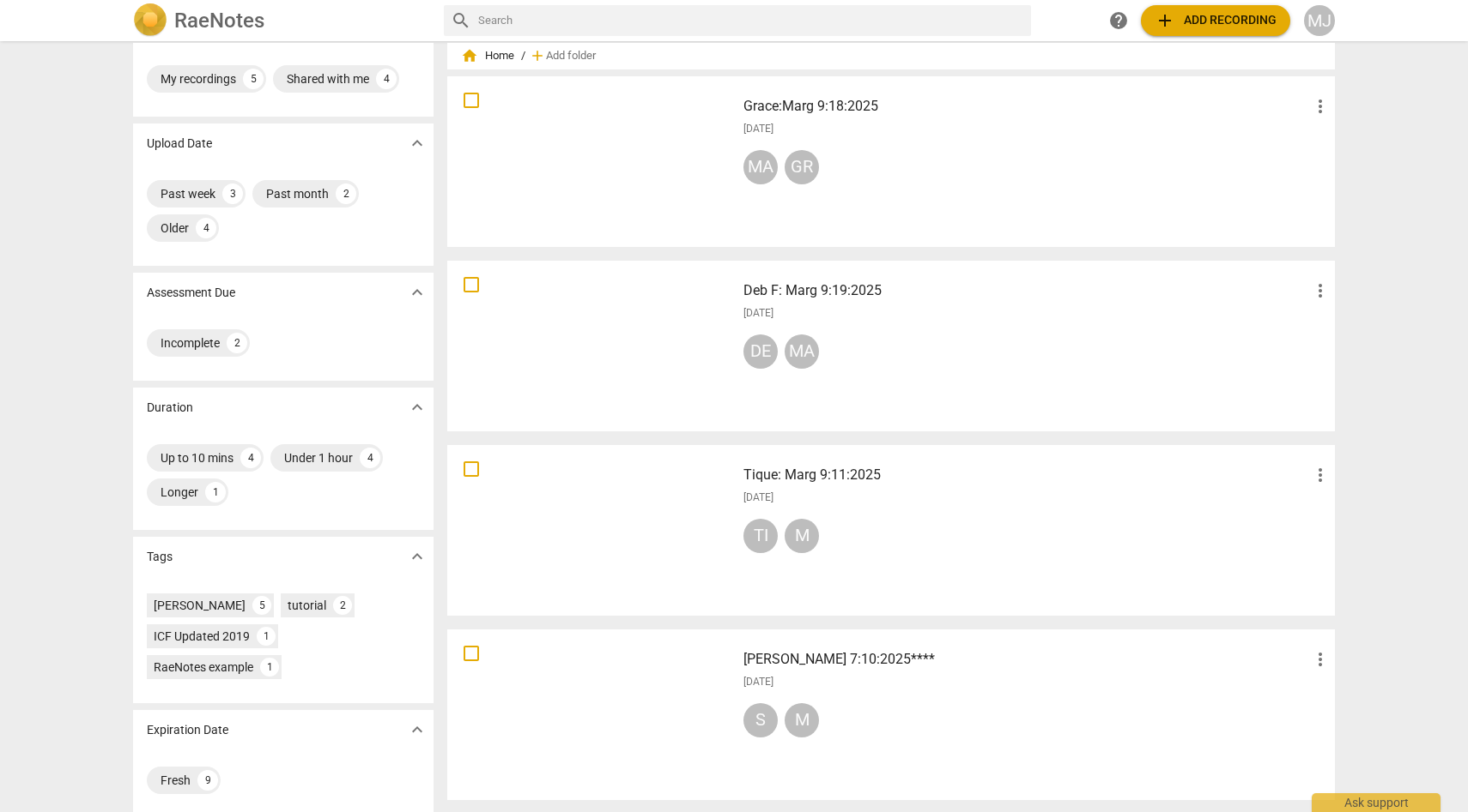
scroll to position [0, 0]
